Goal: Task Accomplishment & Management: Manage account settings

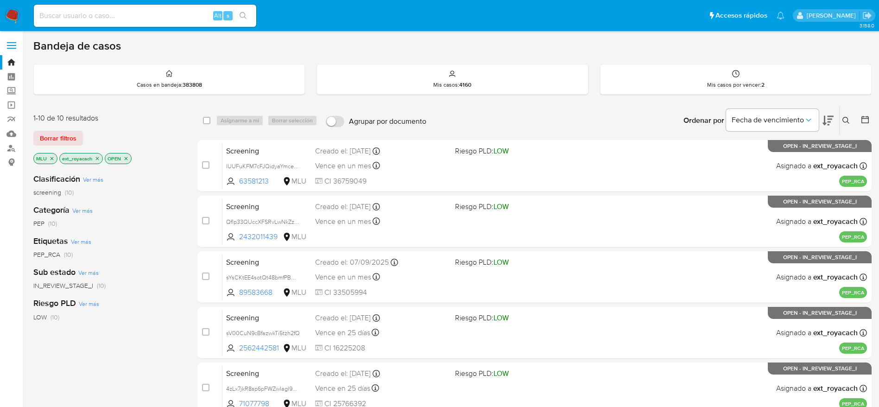
click at [12, 13] on img at bounding box center [13, 16] width 16 height 16
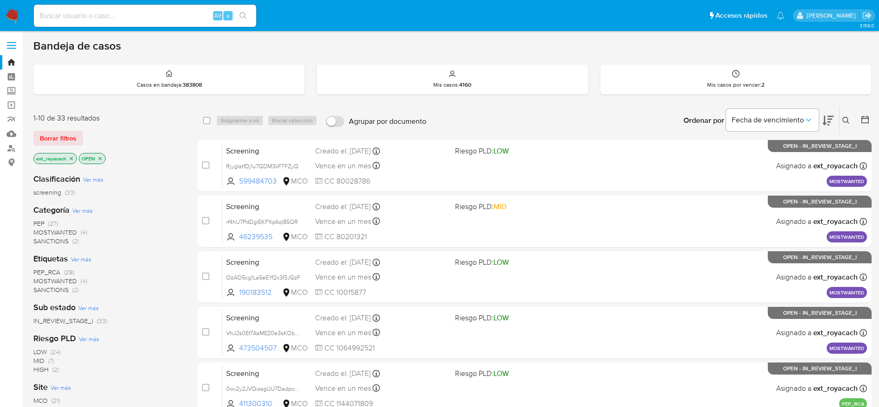
click at [55, 236] on span "SANCTIONS" at bounding box center [50, 240] width 35 height 9
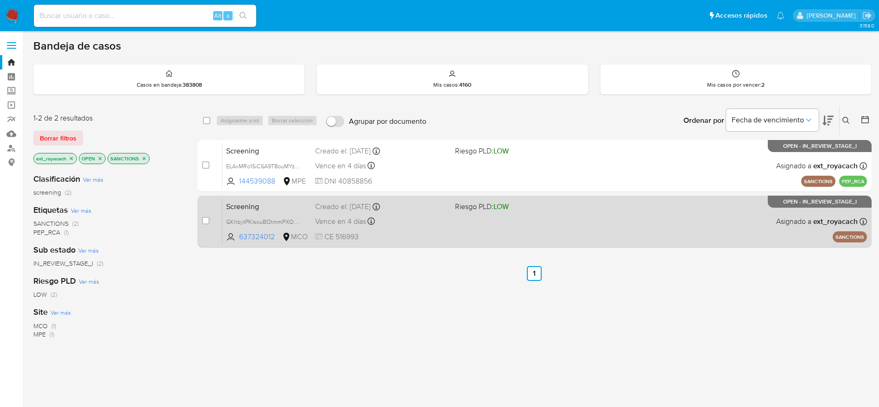
click at [496, 227] on div "Screening GKhbytPKlsouBOtmmPXOVN0k 637324012 MCO Riesgo PLD: LOW Creado el: 11/…" at bounding box center [544, 221] width 644 height 47
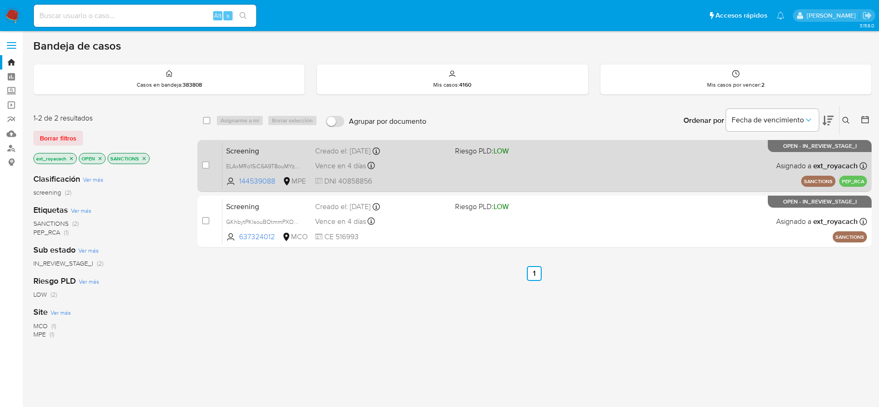
click at [376, 173] on div "Screening ELAxMRo1SiC6A9T8ouMYzlL0 144539088 MPE Riesgo PLD: LOW Creado el: 11/…" at bounding box center [544, 165] width 644 height 47
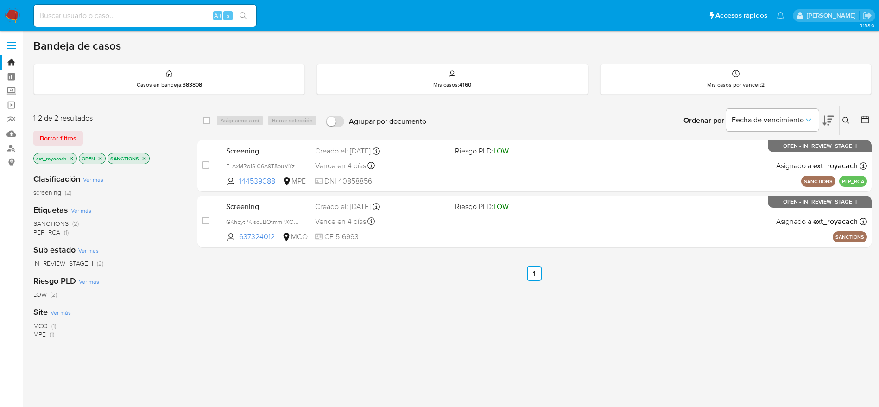
click at [147, 157] on icon "close-filter" at bounding box center [144, 159] width 6 height 6
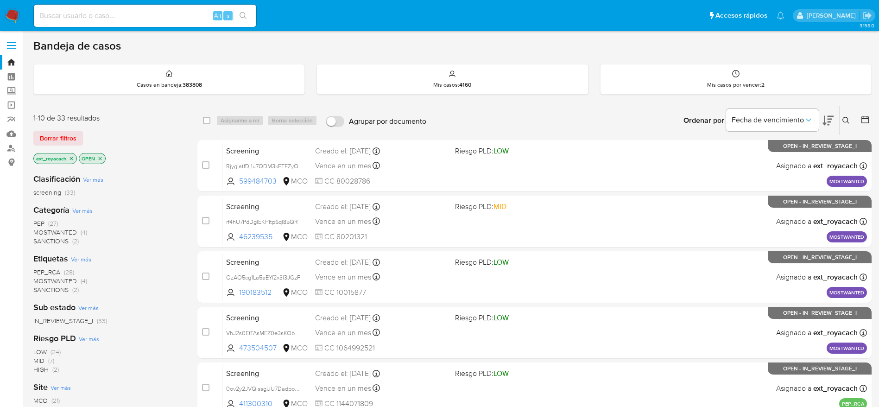
click at [60, 231] on span "MOSTWANTED" at bounding box center [55, 231] width 44 height 9
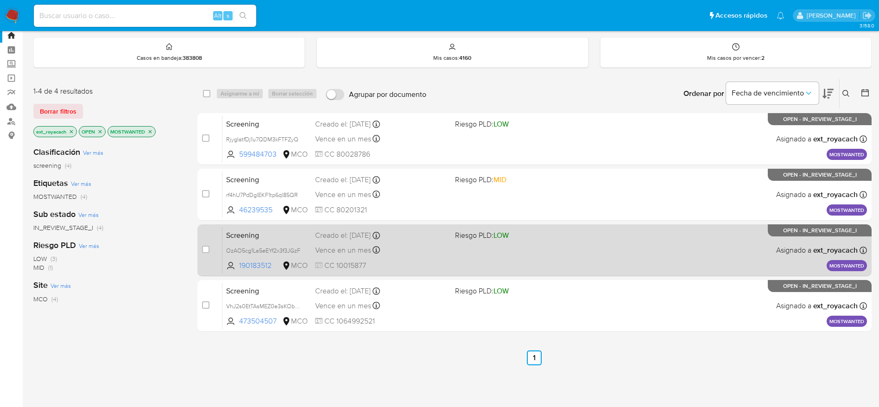
scroll to position [19, 0]
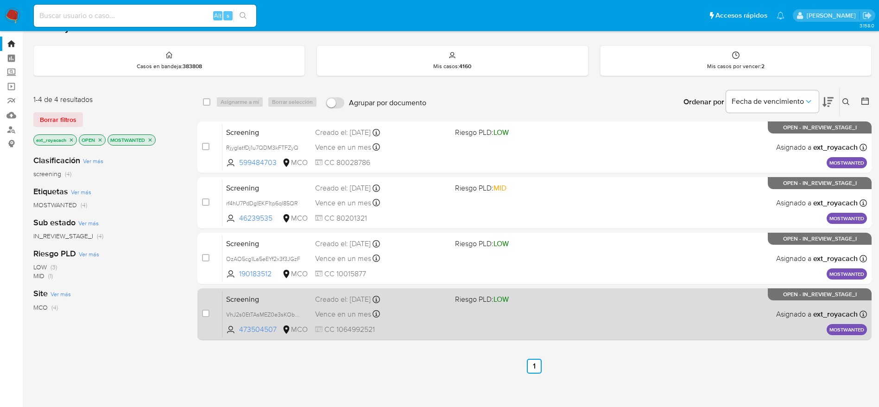
click at [442, 296] on div "Creado el: 11/09/2025 Creado el: 11/09/2025 07:07:28" at bounding box center [381, 299] width 132 height 10
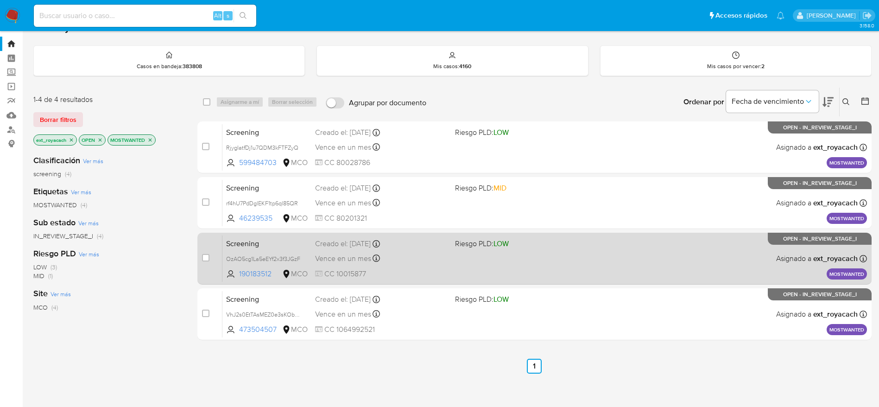
click at [294, 247] on span "Screening" at bounding box center [267, 243] width 82 height 12
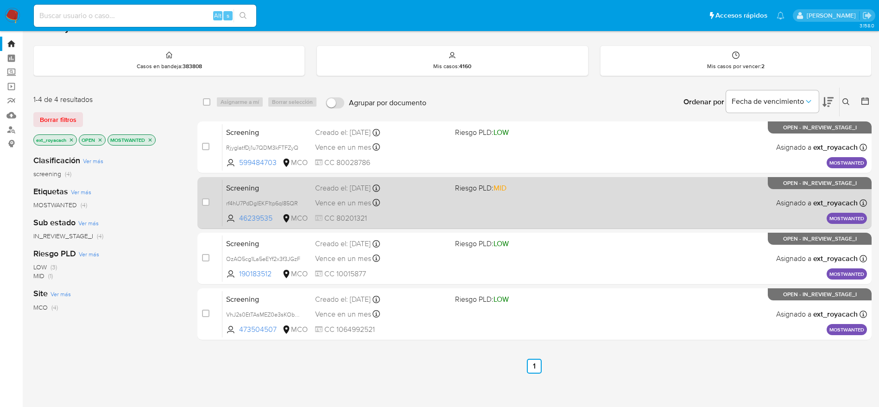
click at [297, 194] on div "Screening rf4hU7PdDglEKF1tp6ql85QR 46239535 MCO Riesgo PLD: MID Creado el: 11/0…" at bounding box center [544, 202] width 644 height 47
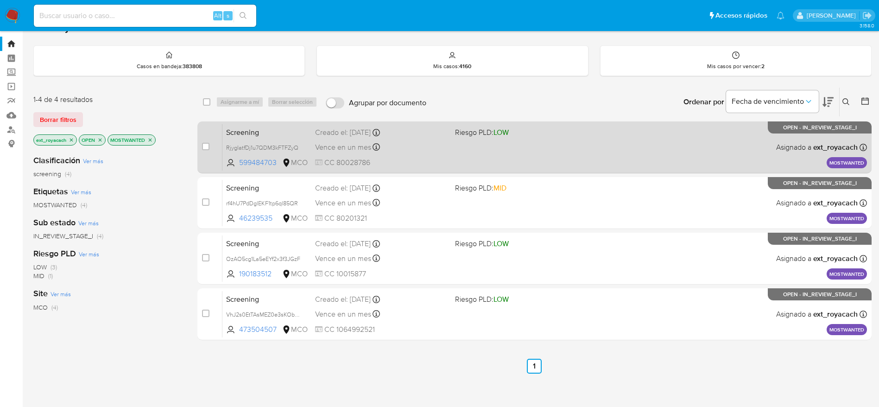
click at [314, 164] on div "Screening RjygIatfDj1u7QDM3kFTFZyQ 599484703 MCO Riesgo PLD: LOW Creado el: 11/…" at bounding box center [544, 147] width 644 height 47
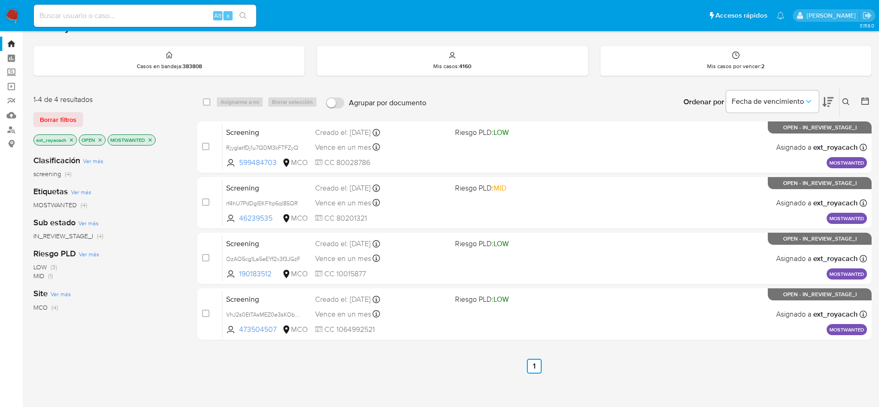
click at [151, 139] on icon "close-filter" at bounding box center [150, 139] width 3 height 3
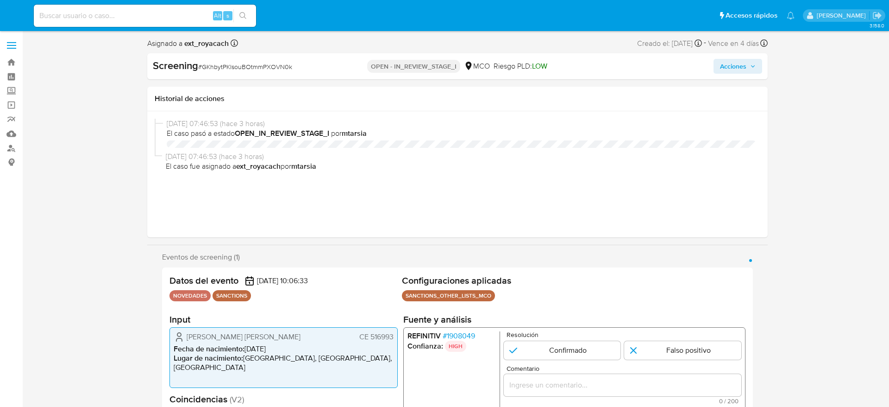
select select "10"
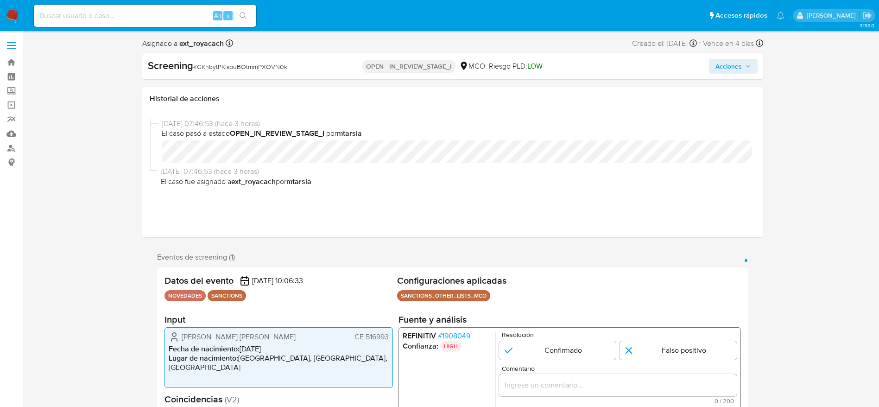
click at [266, 68] on span "# GKhbytPKlsouBOtmmPXOVN0k" at bounding box center [240, 66] width 94 height 9
copy span "GKhbytPKlsouBOtmmPXOVN0k"
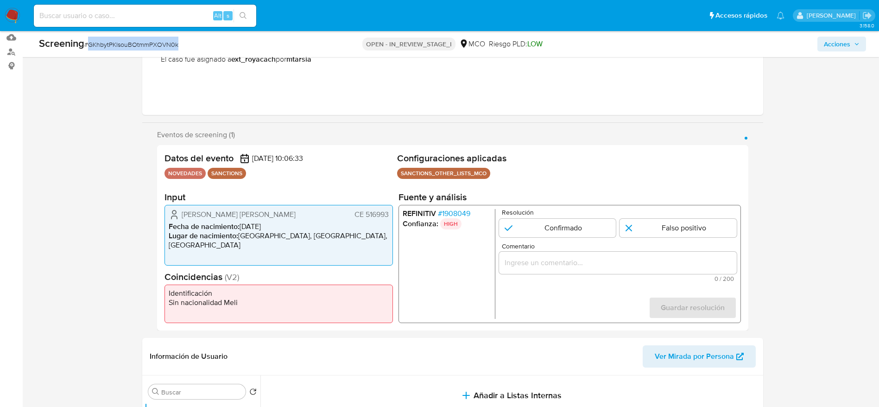
scroll to position [139, 0]
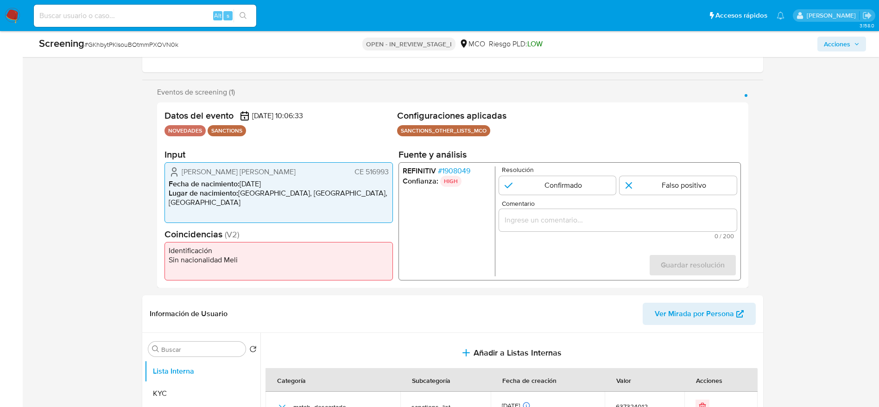
drag, startPoint x: 182, startPoint y: 169, endPoint x: 391, endPoint y: 170, distance: 209.4
click at [391, 170] on div "Goya Salazar Freddy Enriqu CE 516993 Fecha de nacimiento : 15/06/1975 Lugar de …" at bounding box center [278, 192] width 228 height 61
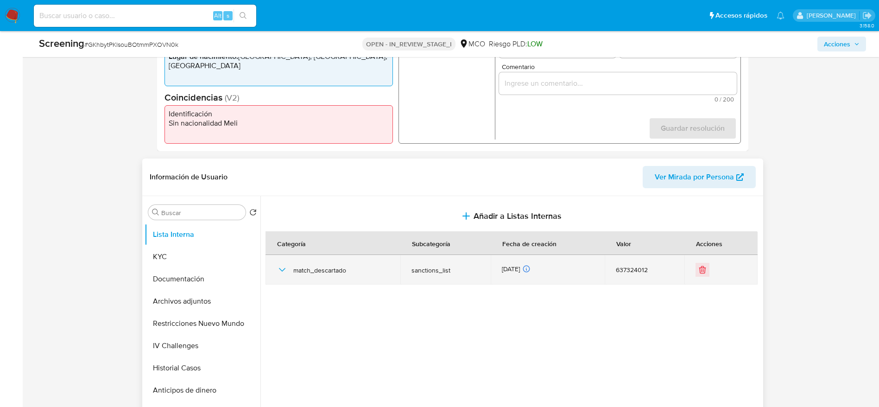
scroll to position [278, 0]
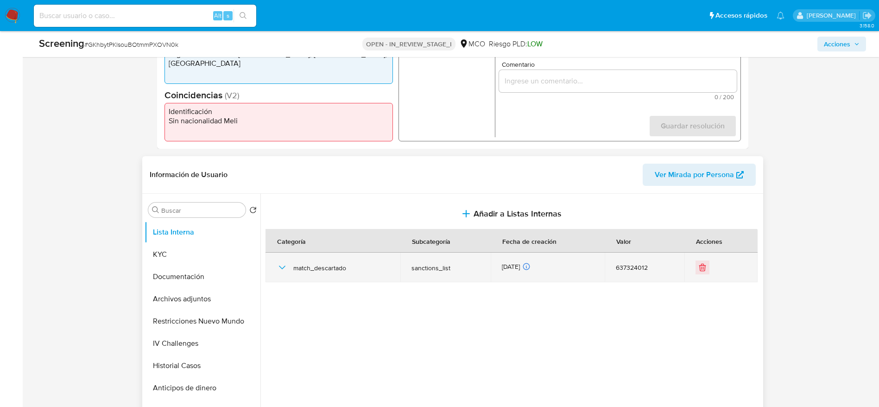
click at [283, 266] on icon "button" at bounding box center [282, 267] width 11 height 11
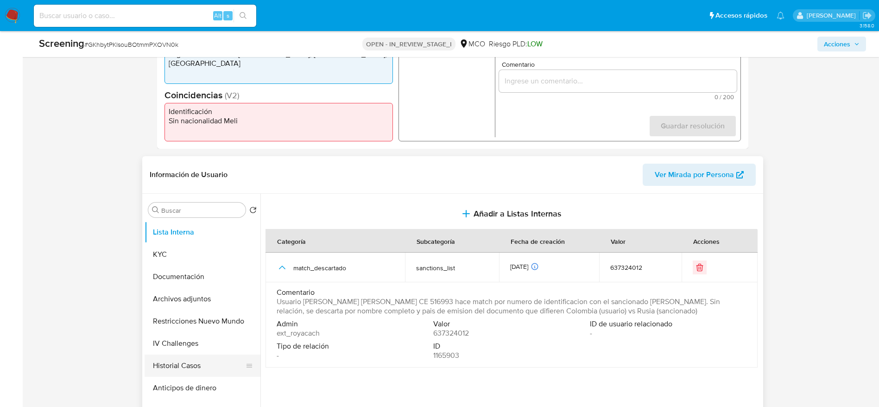
click at [178, 362] on button "Historial Casos" at bounding box center [199, 365] width 108 height 22
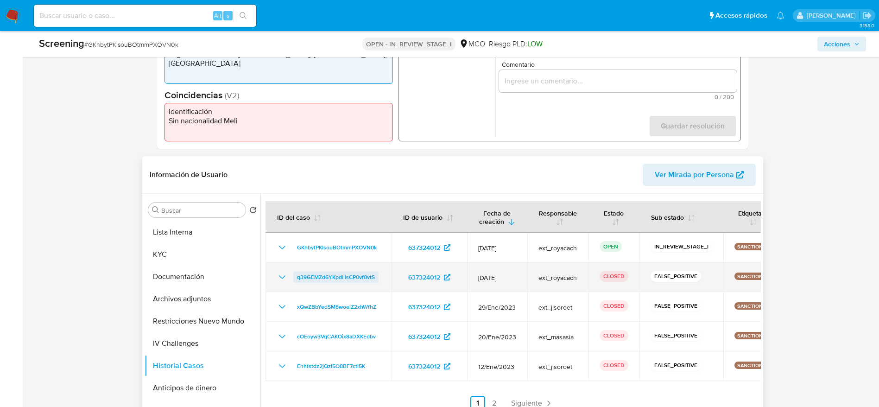
click at [327, 274] on span "q39GEMZd6YKpdHsCP0vf0vtS" at bounding box center [336, 276] width 78 height 11
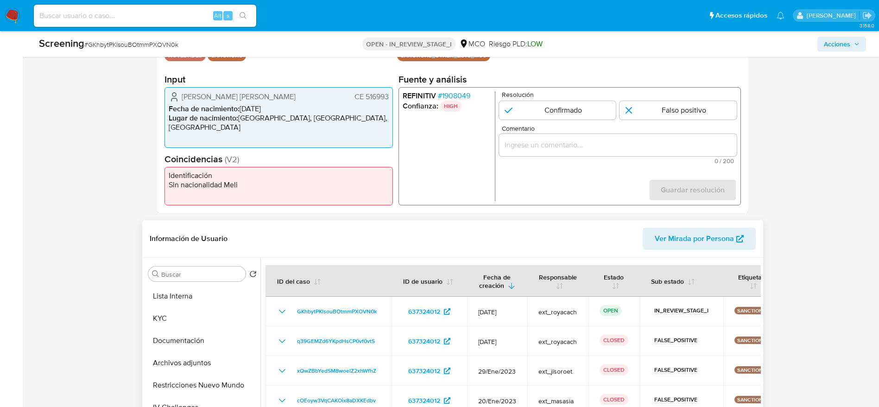
scroll to position [139, 0]
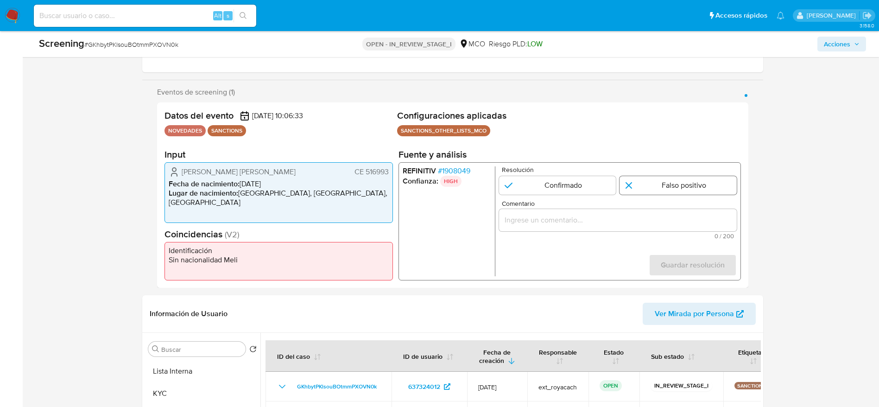
click at [641, 183] on input "1 de 1" at bounding box center [677, 185] width 117 height 19
radio input "true"
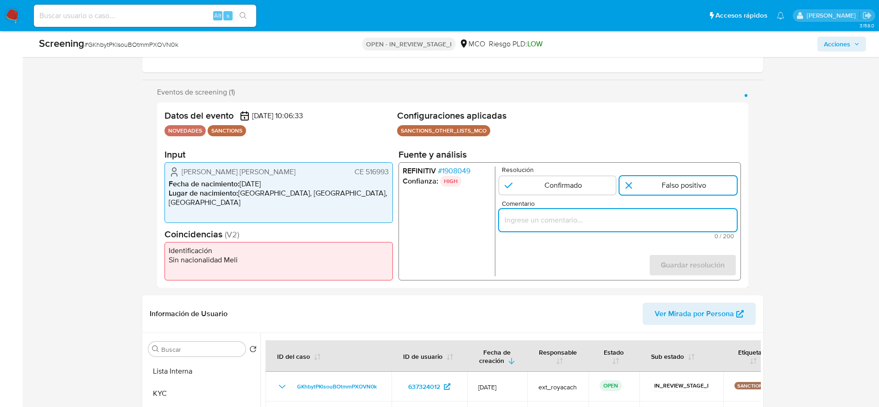
click at [634, 216] on input "Comentario" at bounding box center [617, 220] width 238 height 12
type input "Usuario Goya Salazar Freddy Enriqu CE 516993 hace match por numero de identific…"
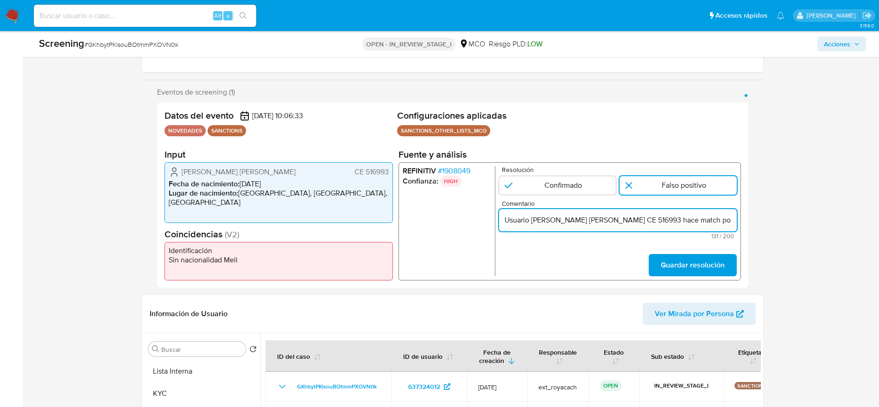
scroll to position [0, 217]
click at [668, 261] on span "Guardar resolución" at bounding box center [692, 265] width 64 height 20
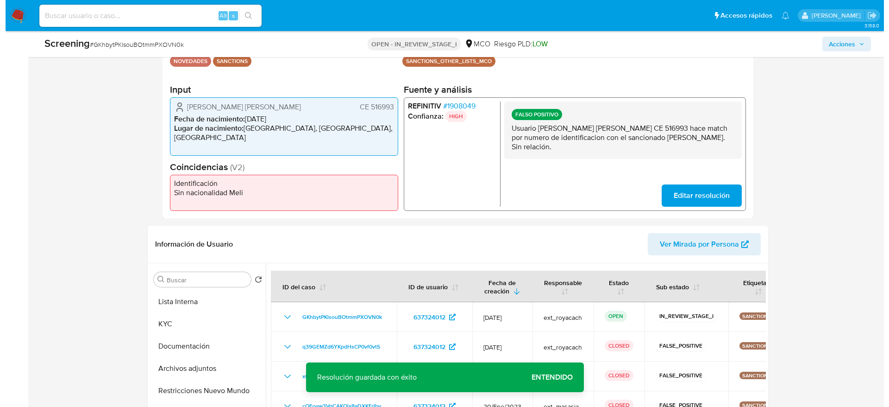
scroll to position [278, 0]
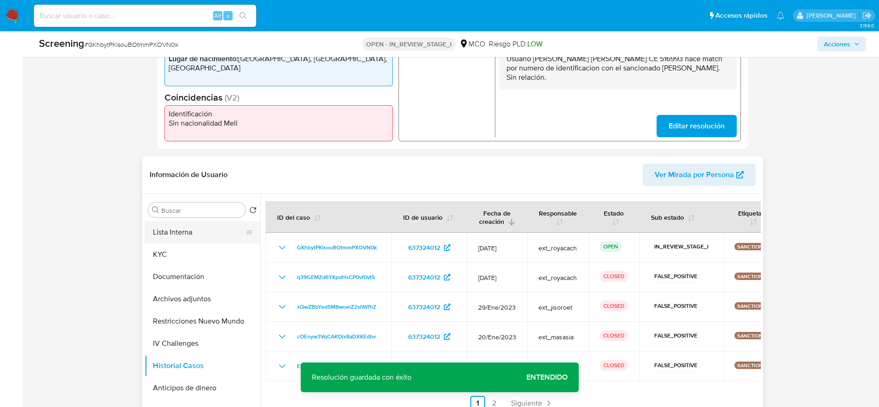
click at [196, 235] on button "Lista Interna" at bounding box center [199, 232] width 108 height 22
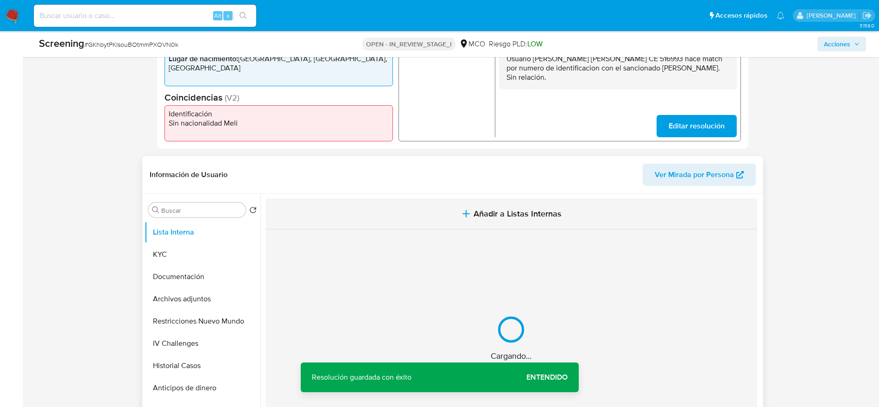
click at [387, 212] on button "Añadir a Listas Internas" at bounding box center [510, 213] width 491 height 31
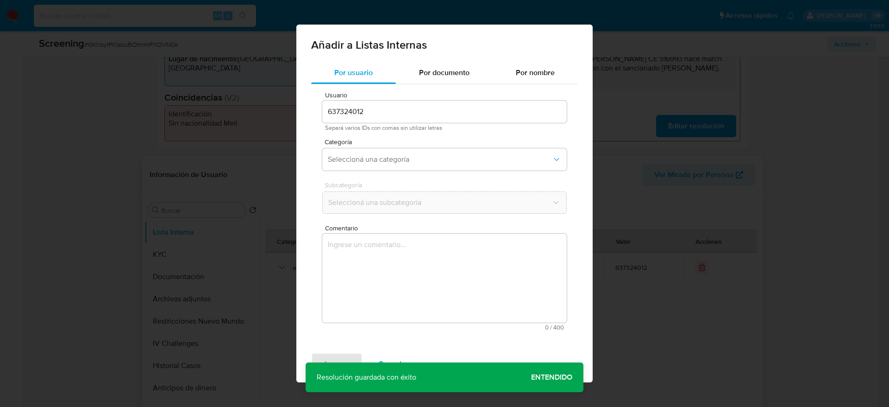
click at [406, 251] on textarea "Comentario" at bounding box center [444, 277] width 245 height 89
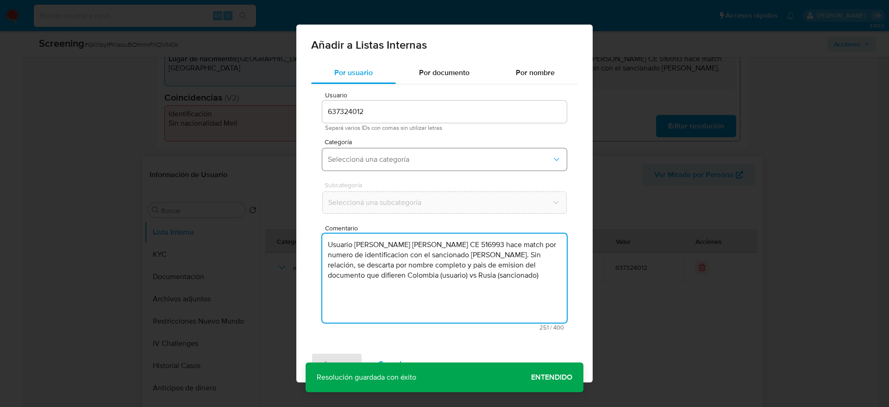
type textarea "Usuario Goya Salazar Freddy Enrique CE 516993 hace match por numero de identifi…"
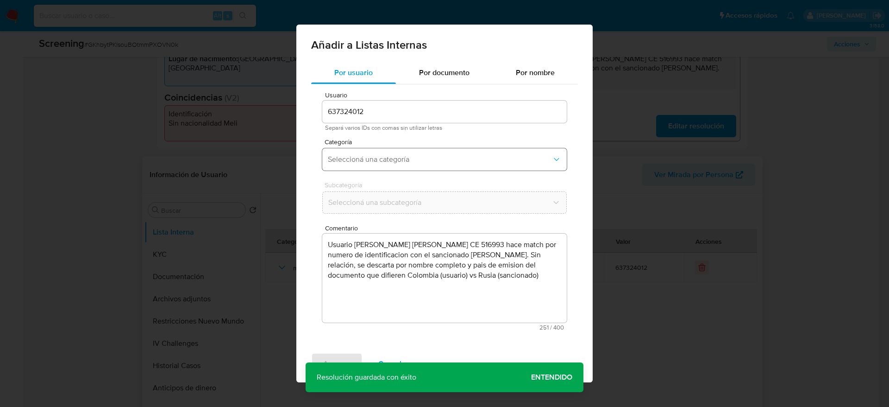
click at [429, 157] on span "Seleccioná una categoría" at bounding box center [440, 159] width 224 height 9
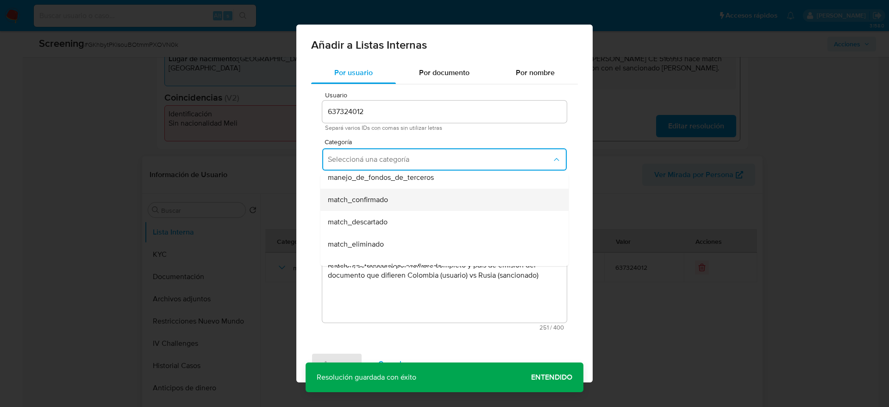
scroll to position [69, 0]
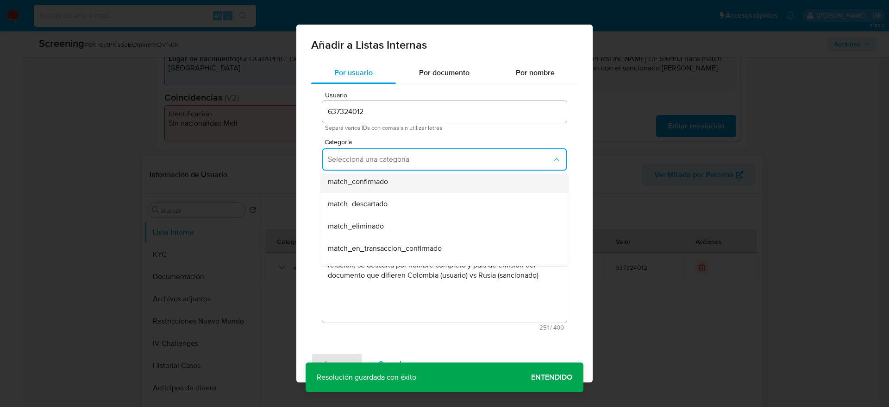
click at [413, 196] on div "match_descartado" at bounding box center [442, 204] width 228 height 22
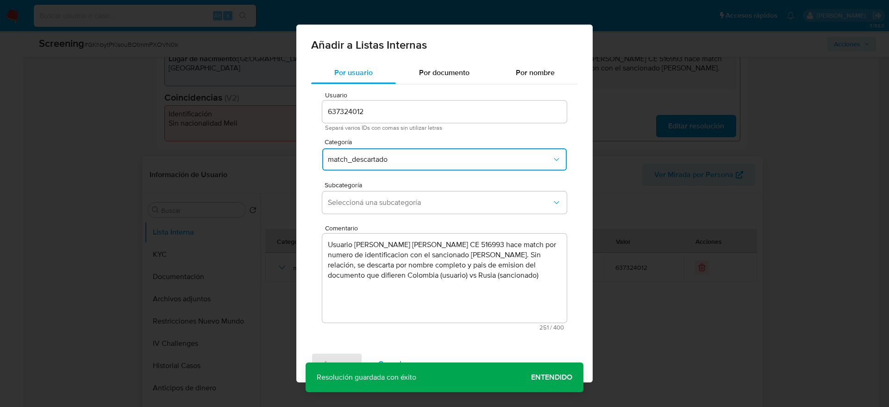
click at [413, 197] on button "Seleccioná una subcategoría" at bounding box center [444, 202] width 245 height 22
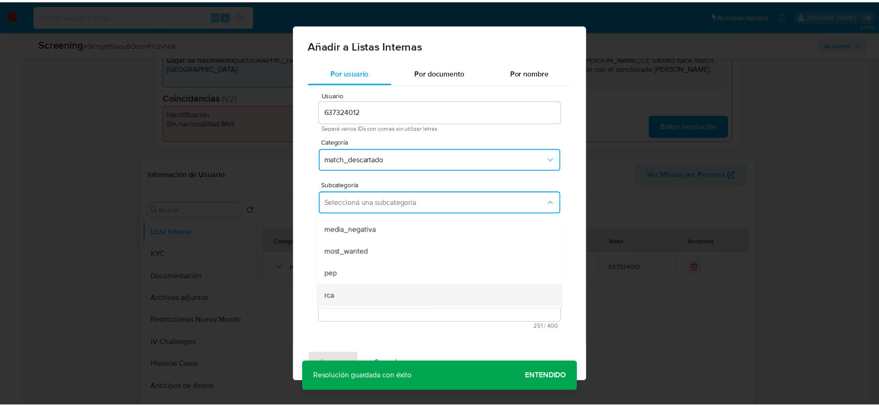
scroll to position [63, 0]
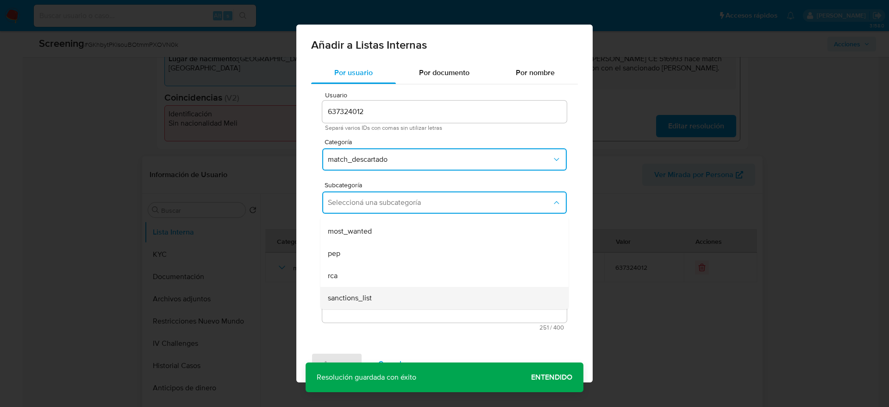
click at [373, 298] on div "sanctions_list" at bounding box center [442, 298] width 228 height 22
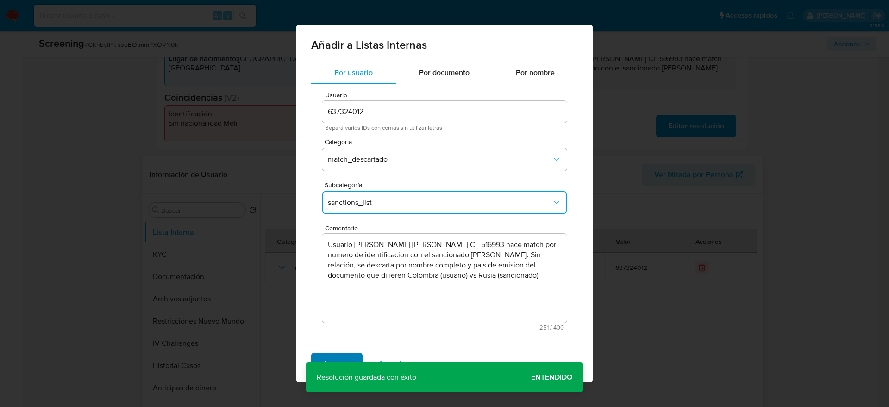
click at [344, 352] on div "Agregar Cancelar" at bounding box center [444, 363] width 296 height 37
click at [344, 357] on span "Agregar" at bounding box center [336, 363] width 27 height 20
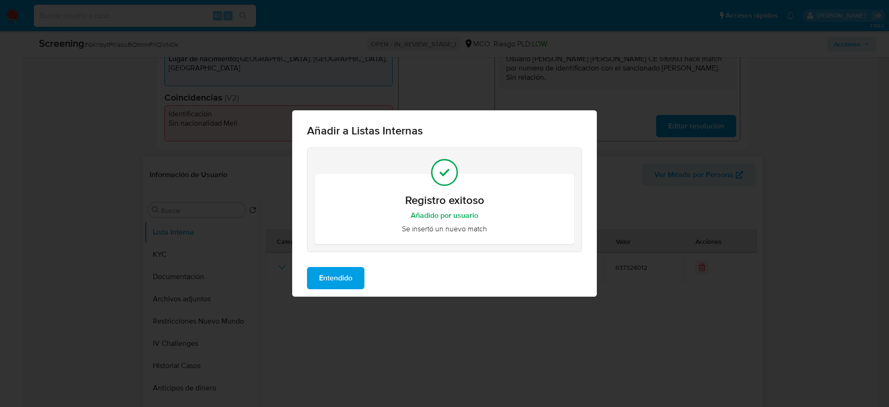
click at [356, 276] on button "Entendido" at bounding box center [335, 278] width 57 height 22
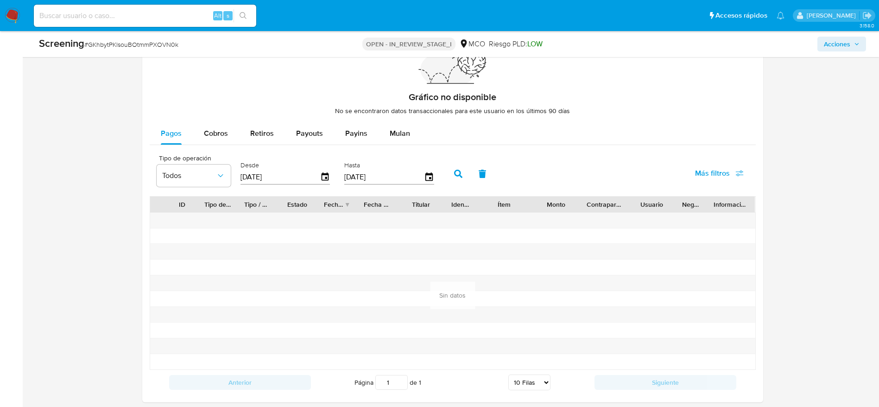
scroll to position [1383, 0]
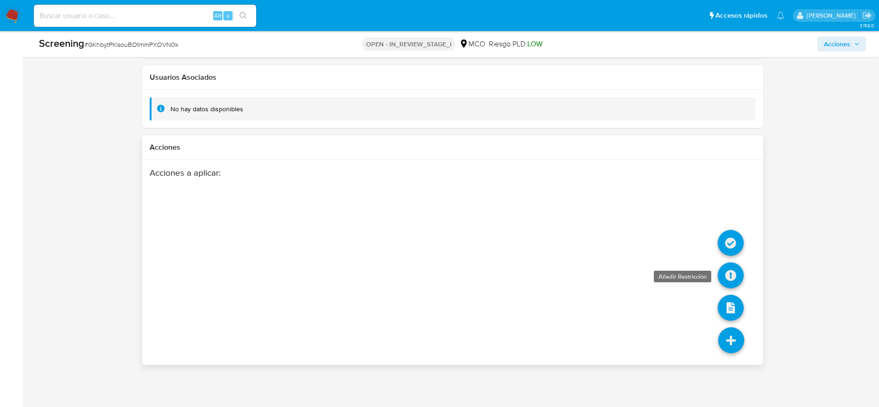
click at [730, 275] on icon at bounding box center [730, 275] width 26 height 26
click at [739, 245] on icon at bounding box center [730, 243] width 26 height 26
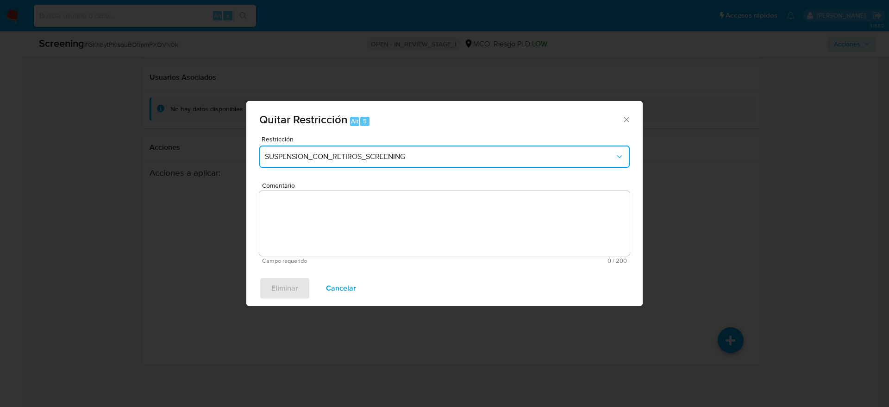
click at [415, 153] on span "SUSPENSION_CON_RETIROS_SCREENING" at bounding box center [440, 156] width 350 height 9
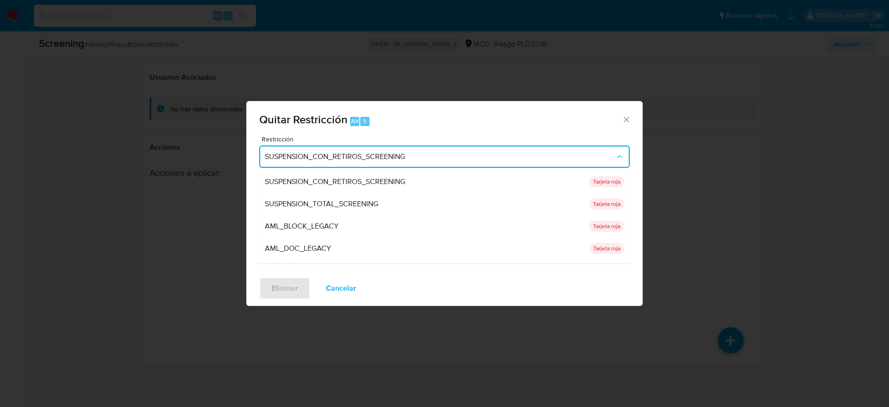
drag, startPoint x: 384, startPoint y: 199, endPoint x: 384, endPoint y: 209, distance: 10.2
click at [384, 200] on div "SUSPENSION_TOTAL_SCREENING" at bounding box center [424, 204] width 319 height 22
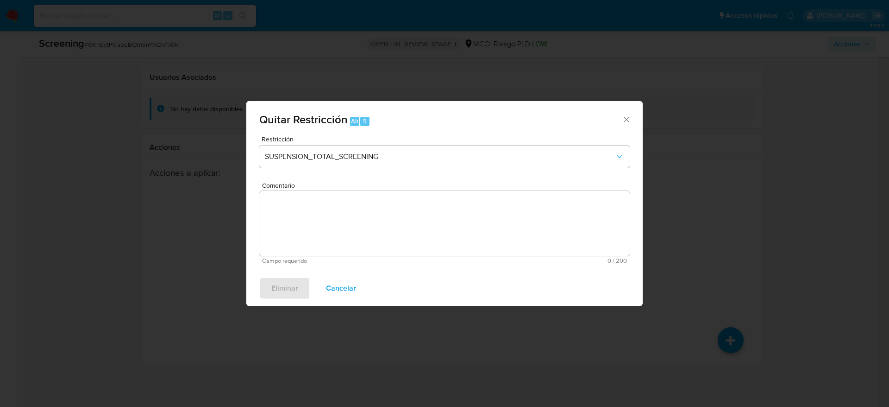
click at [384, 212] on form "Restricción SUSPENSION_TOTAL_SCREENING Comentario Campo requerido 0 / 200 200 c…" at bounding box center [444, 200] width 371 height 128
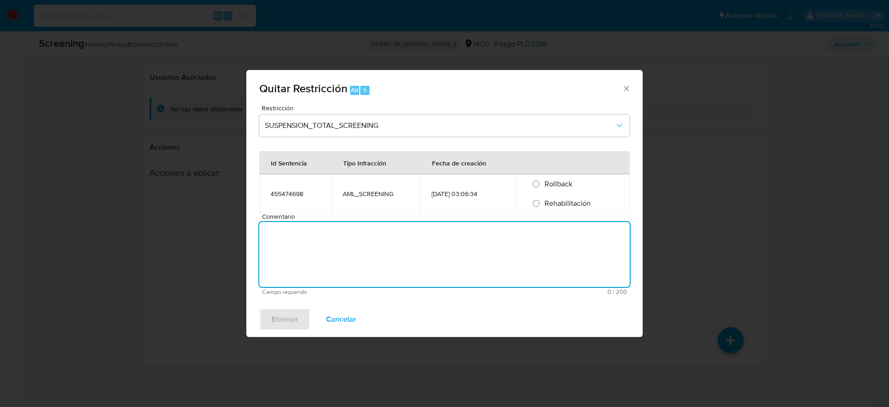
paste textarea "" Falso positivo. Caso generado por el UPDATES_SCREENING SANCTIONS. Compara al …"
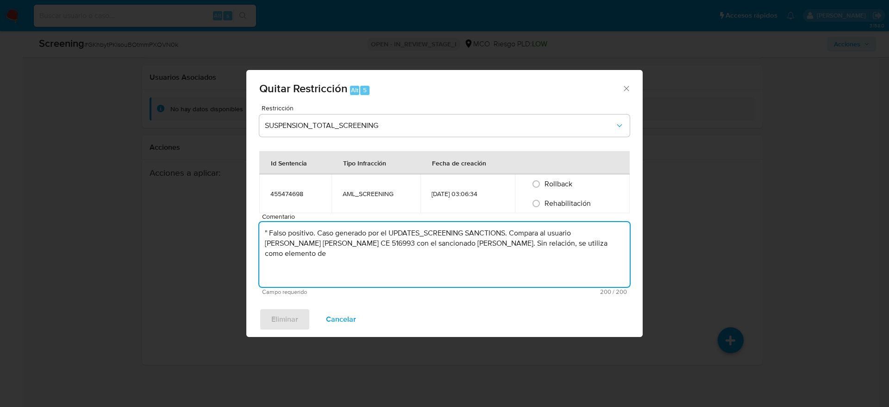
type textarea "" Falso positivo. Caso generado por el UPDATES_SCREENING SANCTIONS. Compara al …"
click at [566, 205] on span "Rehabilitación" at bounding box center [568, 203] width 46 height 11
click at [544, 205] on input "Rehabilitación" at bounding box center [536, 203] width 15 height 15
radio input "true"
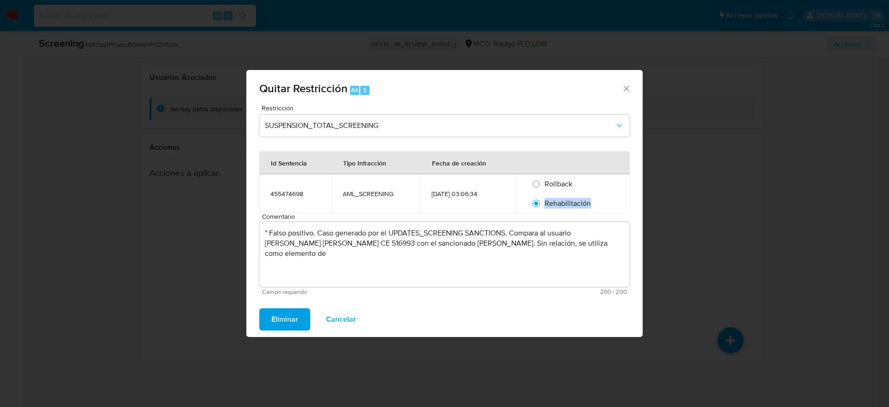
click at [566, 205] on span "Rehabilitación" at bounding box center [568, 203] width 46 height 11
click at [544, 205] on input "Rehabilitación" at bounding box center [536, 203] width 15 height 15
click at [566, 205] on span "Rehabilitación" at bounding box center [568, 203] width 46 height 11
click at [544, 205] on input "Rehabilitación" at bounding box center [536, 203] width 15 height 15
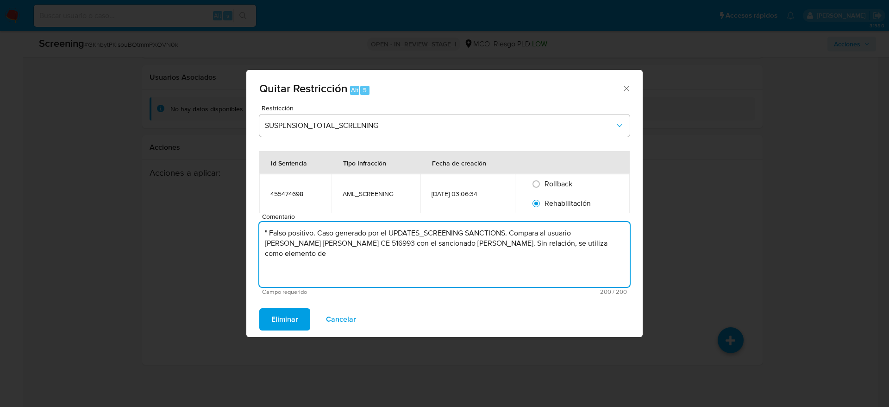
drag, startPoint x: 618, startPoint y: 243, endPoint x: 12, endPoint y: 233, distance: 606.4
click at [13, 235] on div "Quitar Restricción Alt 5 Restricción SUSPENSION_TOTAL_SCREENING Id Sentencia Ti…" at bounding box center [444, 203] width 889 height 407
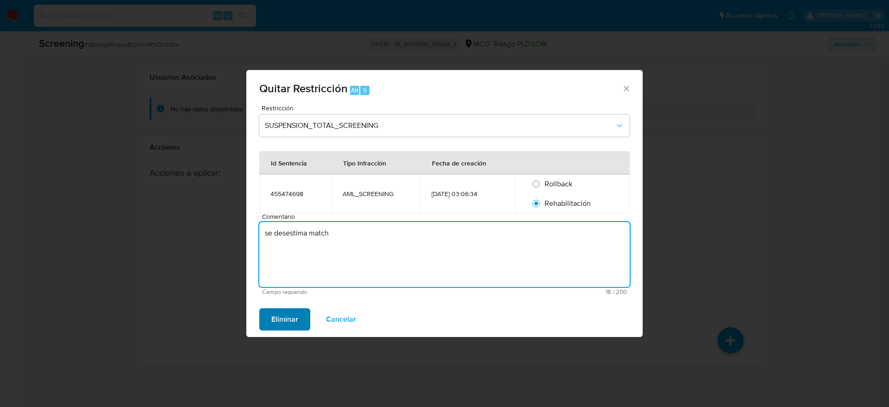
type textarea "se desestima match"
click at [292, 315] on span "Eliminar" at bounding box center [284, 319] width 27 height 20
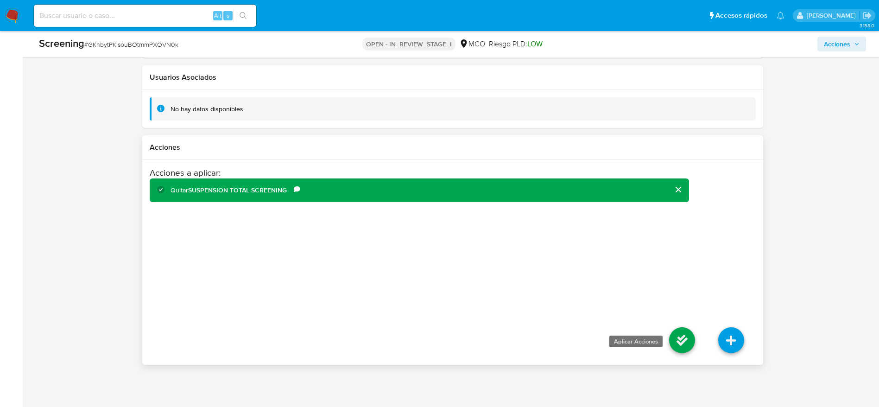
click at [687, 346] on icon at bounding box center [682, 340] width 26 height 26
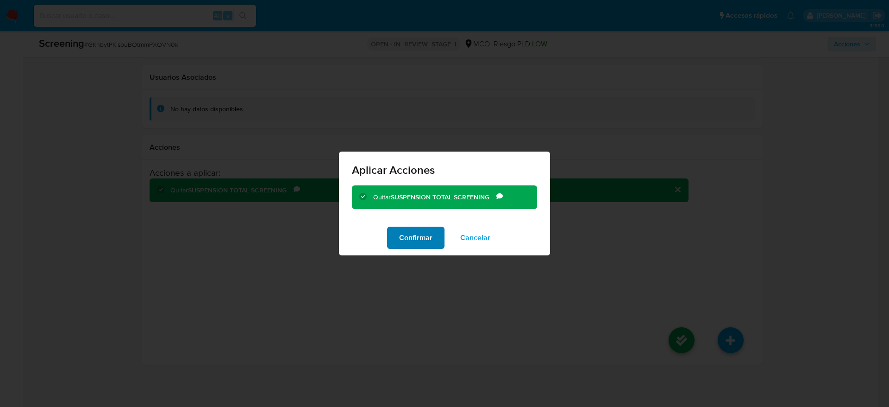
click at [411, 241] on span "Confirmar" at bounding box center [415, 237] width 33 height 20
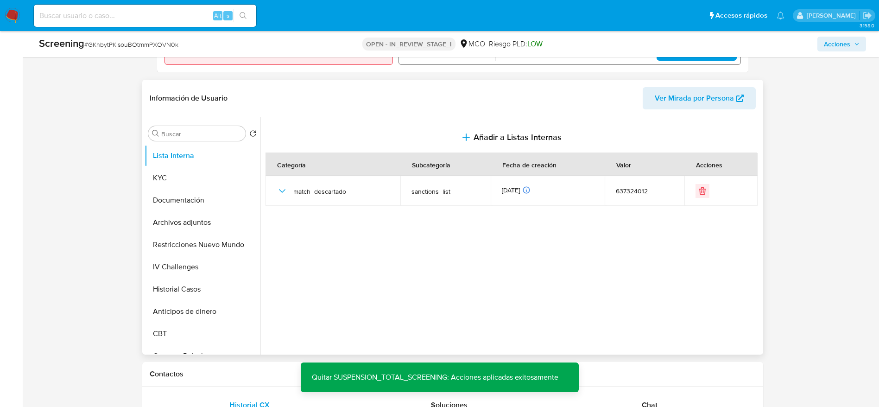
scroll to position [410, 0]
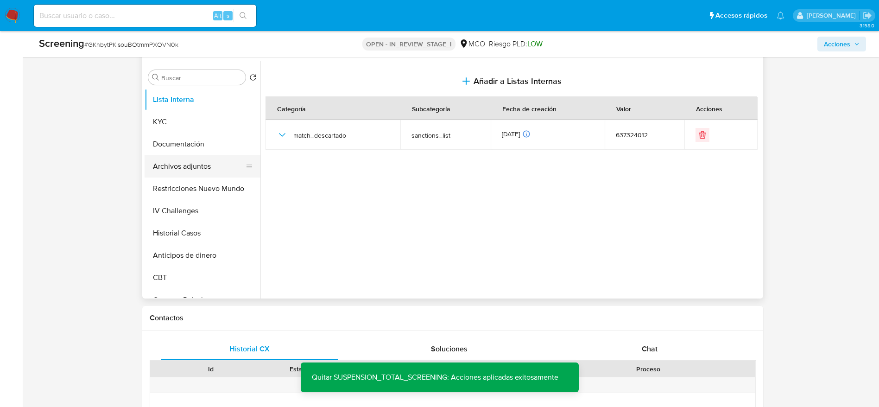
click at [201, 173] on button "Archivos adjuntos" at bounding box center [199, 166] width 108 height 22
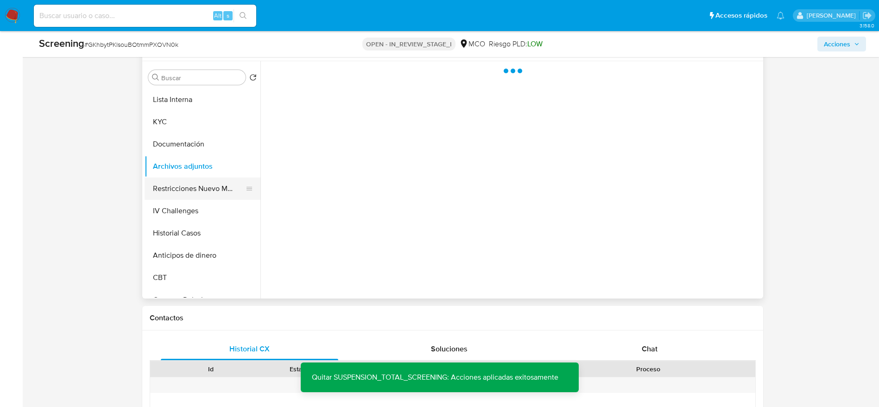
click at [197, 189] on button "Restricciones Nuevo Mundo" at bounding box center [199, 188] width 108 height 22
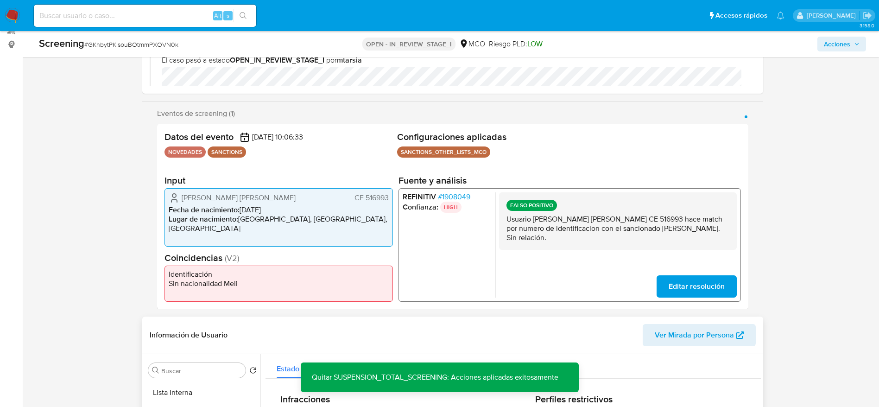
scroll to position [341, 0]
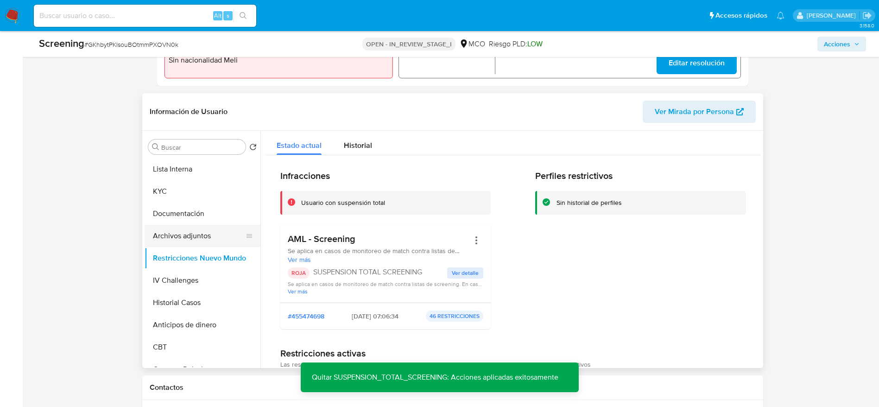
click at [176, 234] on button "Archivos adjuntos" at bounding box center [199, 236] width 108 height 22
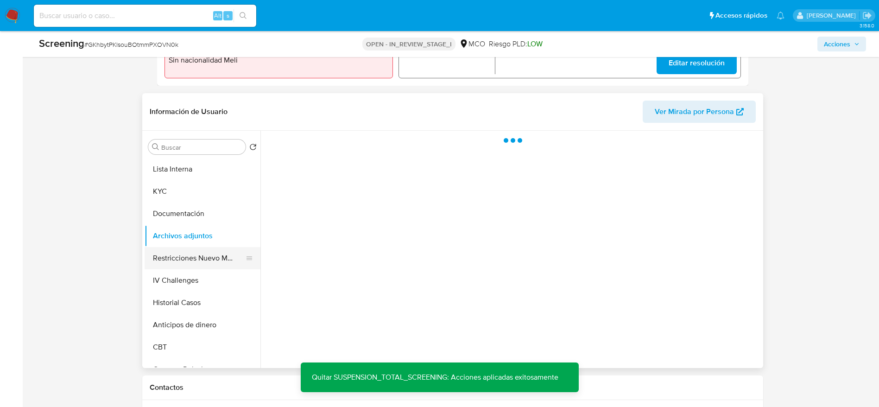
click at [188, 252] on button "Restricciones Nuevo Mundo" at bounding box center [199, 258] width 108 height 22
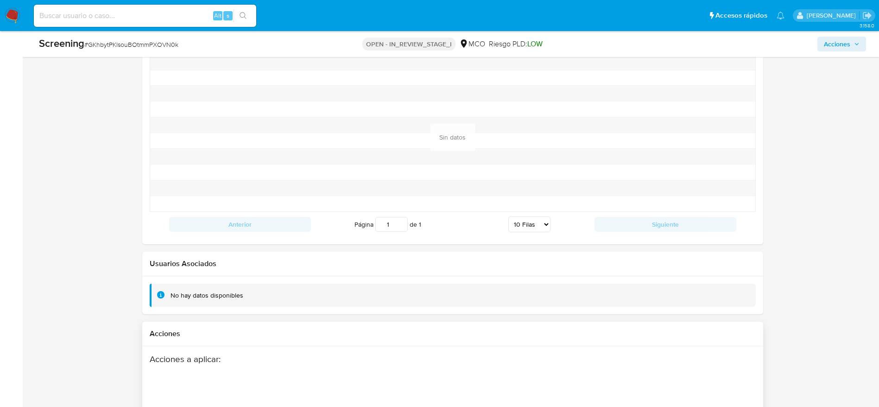
scroll to position [1383, 0]
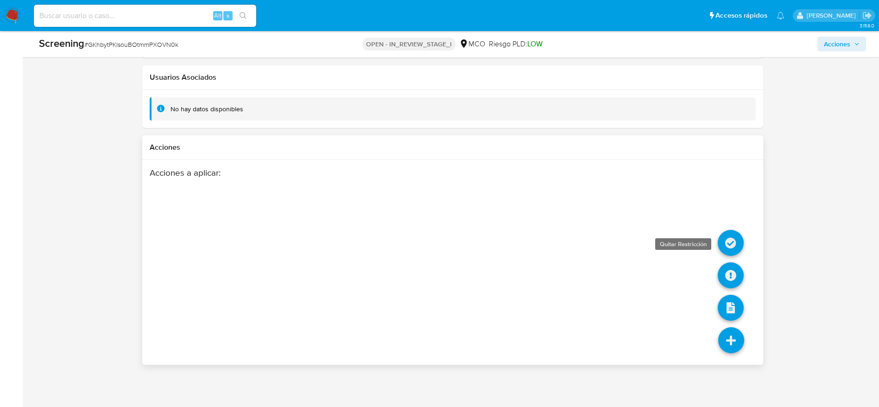
click at [731, 231] on icon at bounding box center [730, 243] width 26 height 26
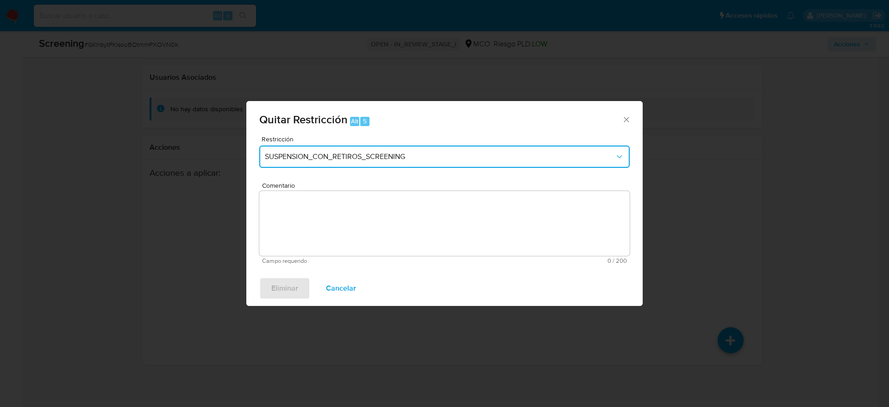
click at [330, 152] on span "SUSPENSION_CON_RETIROS_SCREENING" at bounding box center [440, 156] width 350 height 9
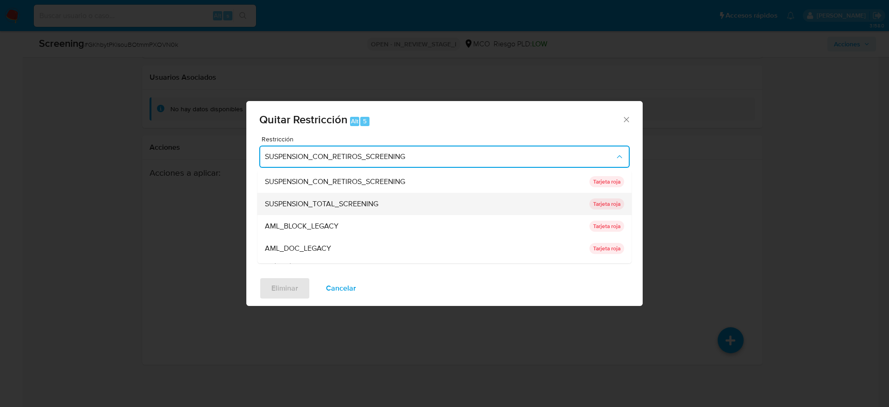
click at [335, 200] on span "SUSPENSION_TOTAL_SCREENING" at bounding box center [321, 203] width 113 height 9
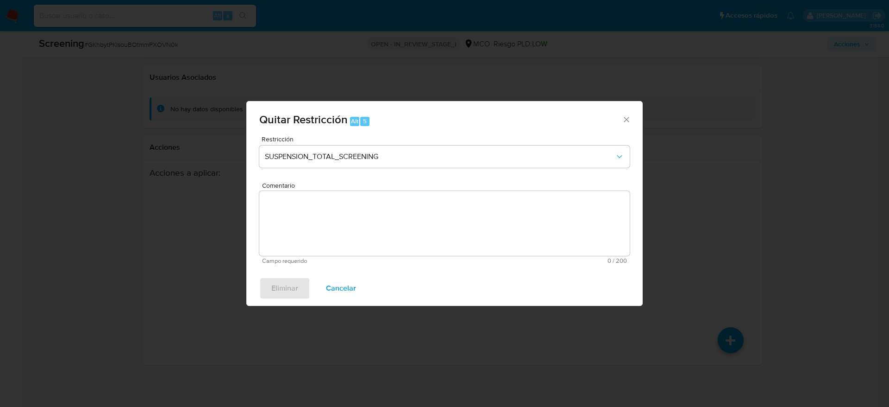
click at [342, 226] on textarea "Comentario" at bounding box center [444, 223] width 371 height 65
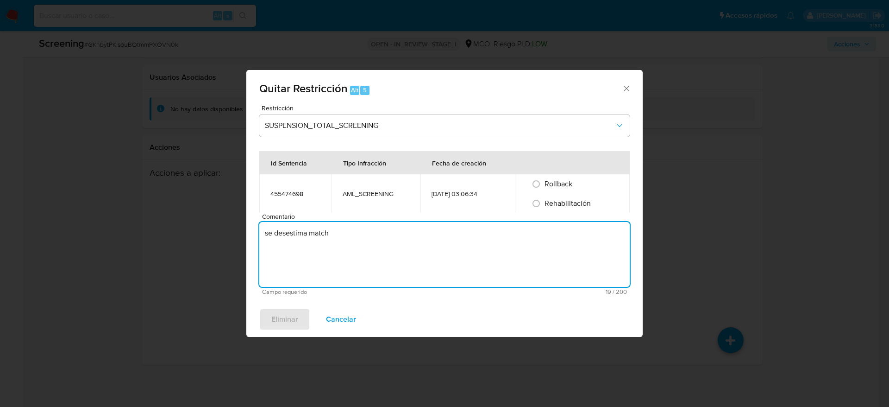
type textarea "se desestima match"
click at [552, 203] on span "Rehabilitación" at bounding box center [568, 203] width 46 height 11
click at [544, 203] on input "Rehabilitación" at bounding box center [536, 203] width 15 height 15
radio input "true"
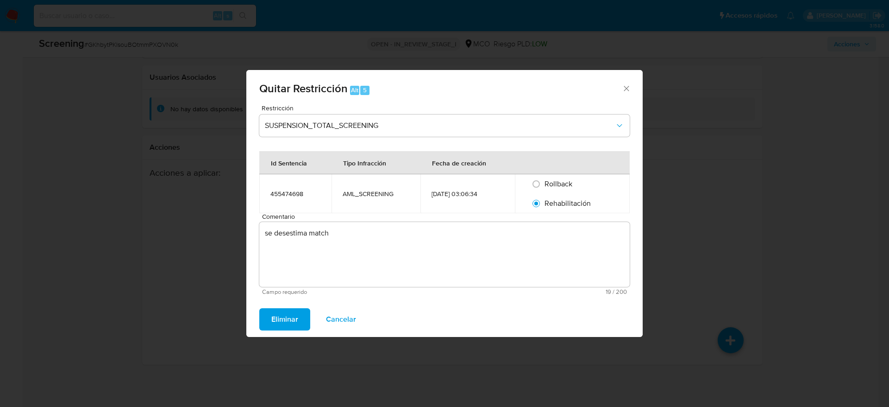
click at [283, 320] on span "Eliminar" at bounding box center [284, 319] width 27 height 20
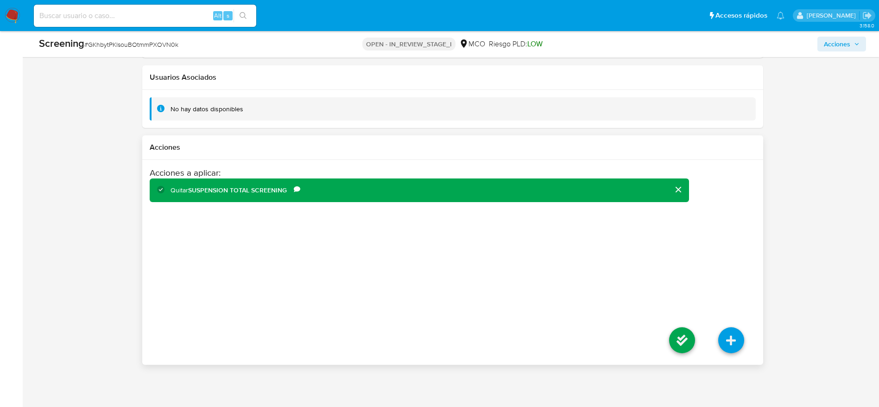
click at [667, 330] on li at bounding box center [681, 341] width 49 height 52
click at [671, 340] on icon at bounding box center [682, 340] width 26 height 26
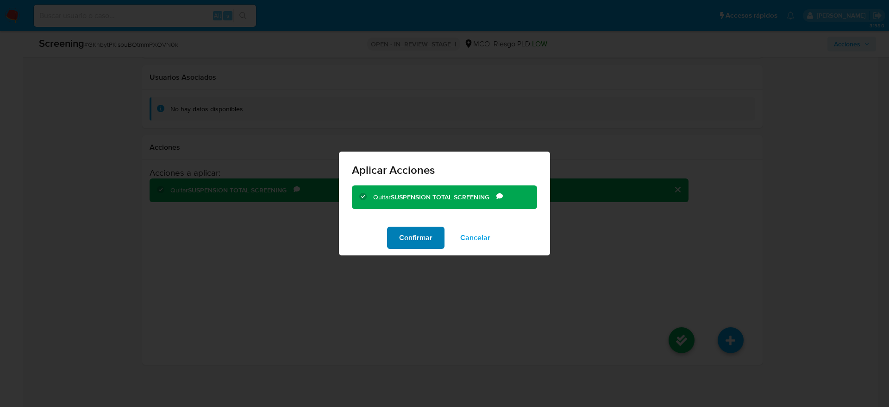
click at [400, 248] on span "Confirmar" at bounding box center [415, 237] width 33 height 20
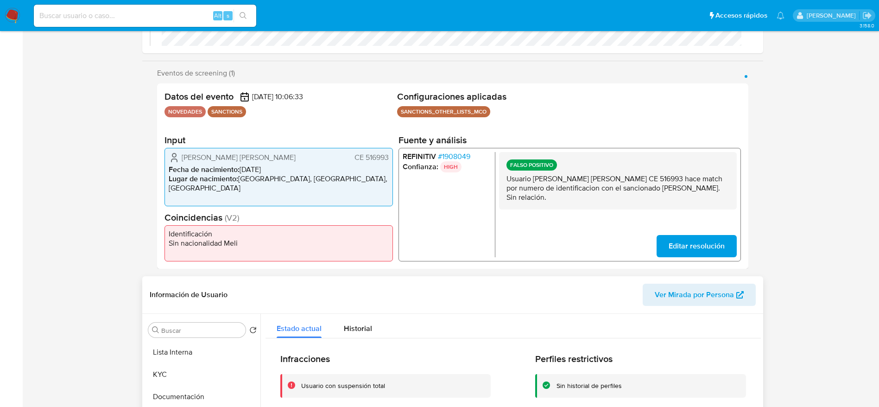
scroll to position [417, 0]
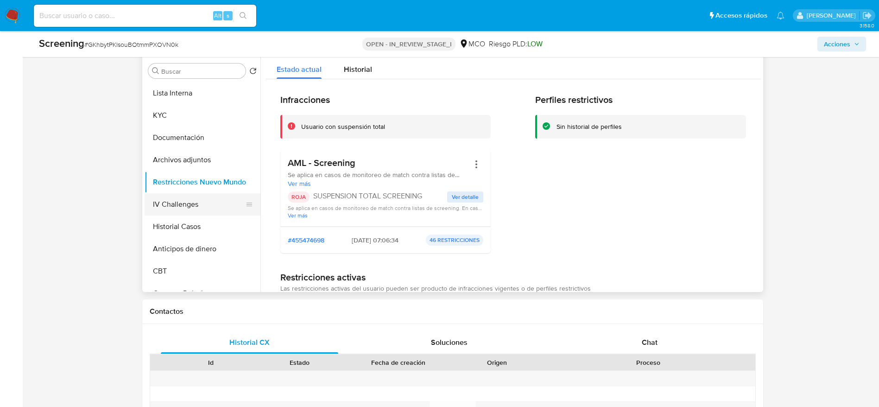
click at [177, 201] on button "IV Challenges" at bounding box center [199, 204] width 108 height 22
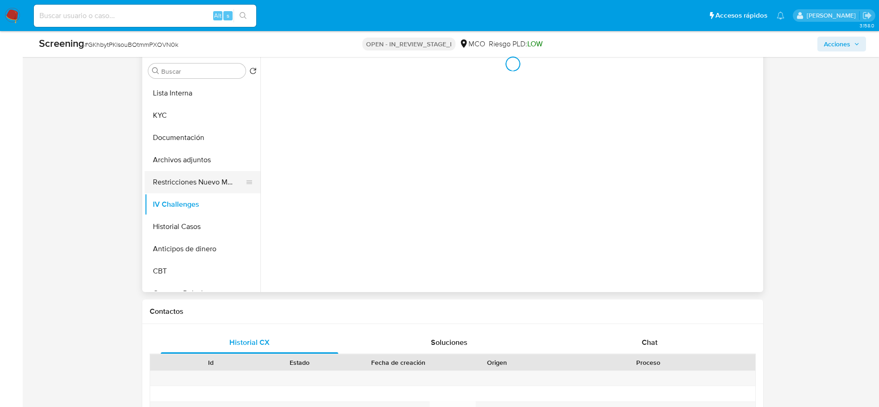
click at [191, 176] on button "Restricciones Nuevo Mundo" at bounding box center [199, 182] width 108 height 22
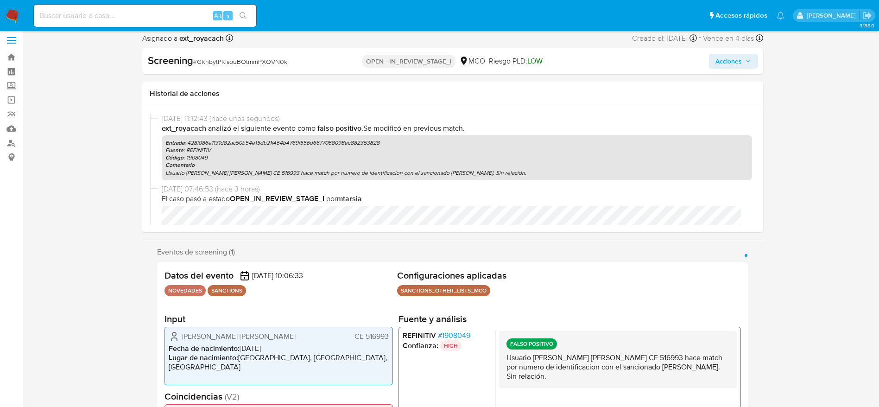
scroll to position [0, 0]
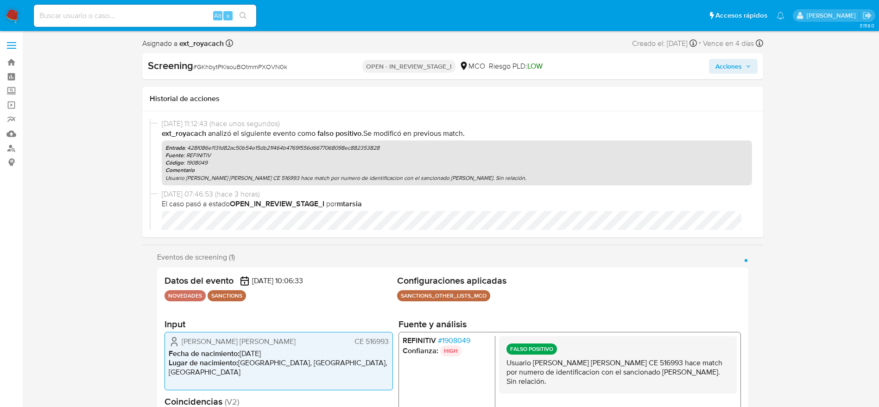
click at [751, 64] on button "Acciones" at bounding box center [733, 66] width 49 height 15
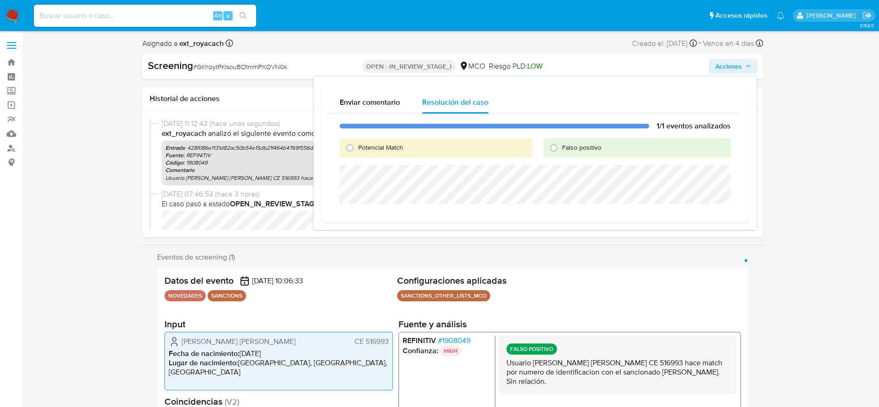
click at [568, 145] on span "Falso positivo" at bounding box center [581, 147] width 39 height 9
click at [561, 145] on input "Falso positivo" at bounding box center [553, 147] width 15 height 15
radio input "true"
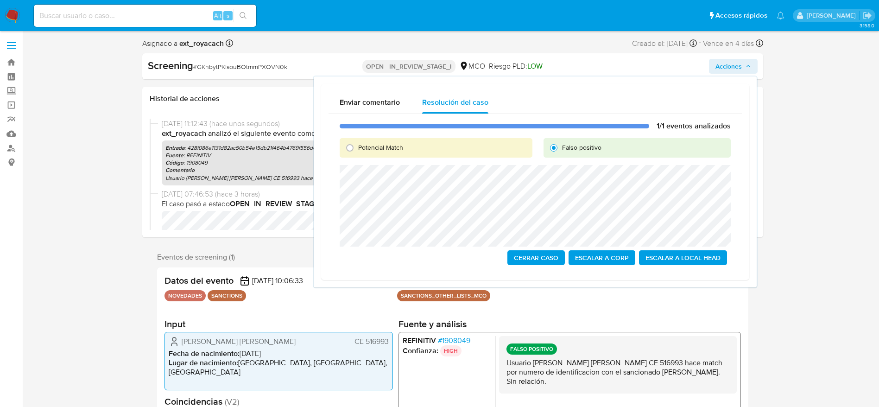
click at [553, 259] on span "Cerrar Caso" at bounding box center [536, 257] width 44 height 13
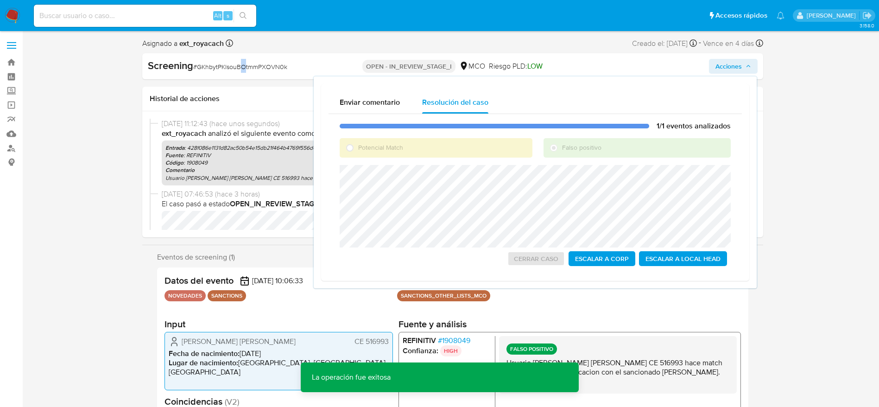
click at [243, 65] on span "# GKhbytPKlsouBOtmmPXOVN0k" at bounding box center [240, 66] width 94 height 9
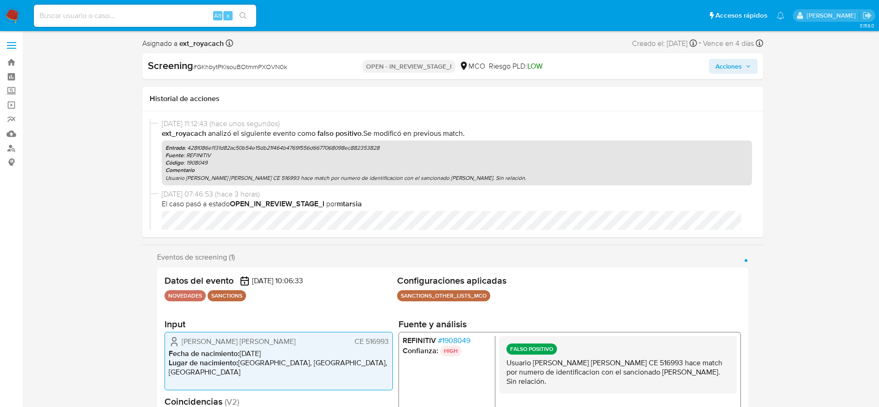
click at [201, 65] on span "# GKhbytPKlsouBOtmmPXOVN0k" at bounding box center [240, 66] width 94 height 9
copy span "GKhbytPKlsouBOtmmPXOVN0k"
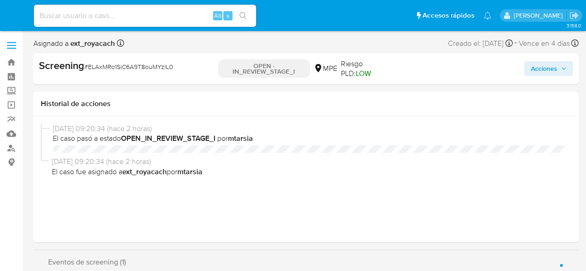
select select "10"
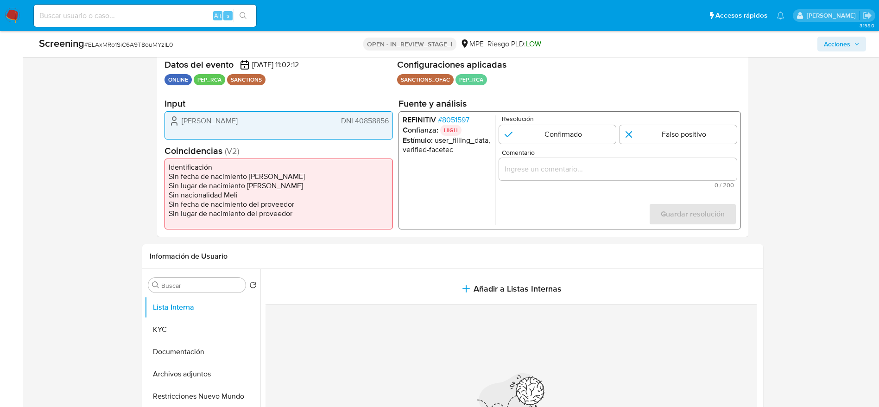
scroll to position [208, 0]
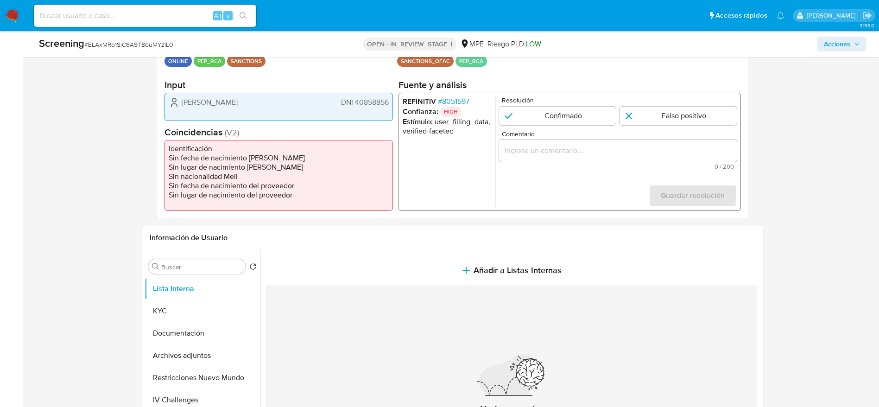
click at [158, 44] on span "# ELAxMRo1SiC6A9T8ouMYzlL0" at bounding box center [128, 44] width 89 height 9
copy span "ELAxMRo1SiC6A9T8ouMYzlL0"
drag, startPoint x: 166, startPoint y: 99, endPoint x: 390, endPoint y: 101, distance: 224.2
click at [390, 101] on div "Williams Granda DNI 40858856" at bounding box center [278, 107] width 228 height 28
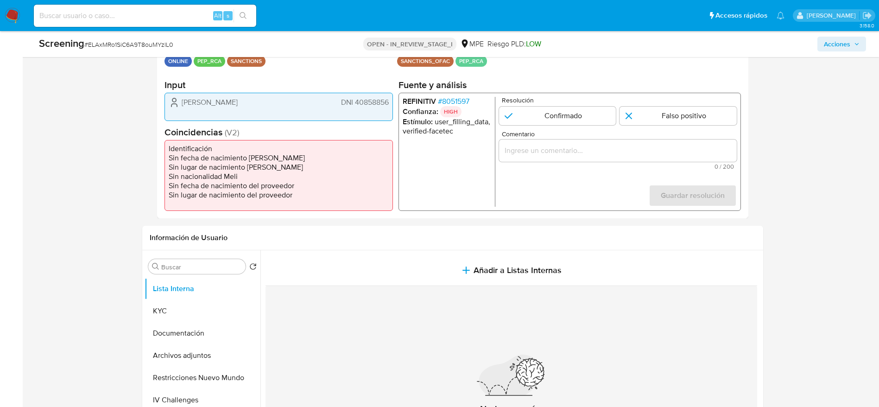
click at [441, 101] on span "# 8051597" at bounding box center [452, 101] width 31 height 9
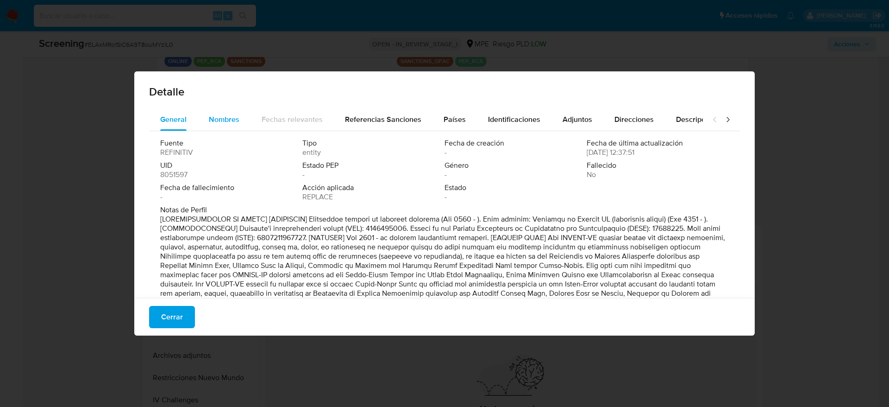
click at [230, 121] on span "Nombres" at bounding box center [224, 119] width 31 height 11
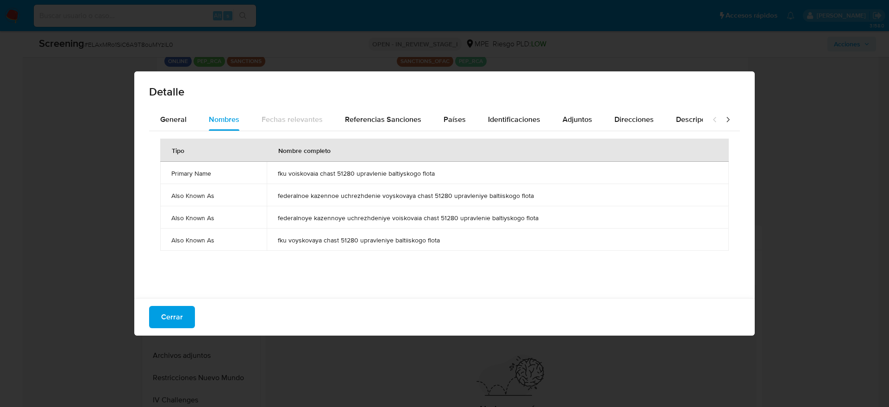
click at [350, 164] on td "fku voiskovaia chast 51280 upravlenie baltiyskogo flota" at bounding box center [498, 173] width 462 height 22
click at [350, 165] on td "fku voiskovaia chast 51280 upravlenie baltiyskogo flota" at bounding box center [498, 173] width 462 height 22
click at [468, 124] on button "Países" at bounding box center [455, 119] width 44 height 22
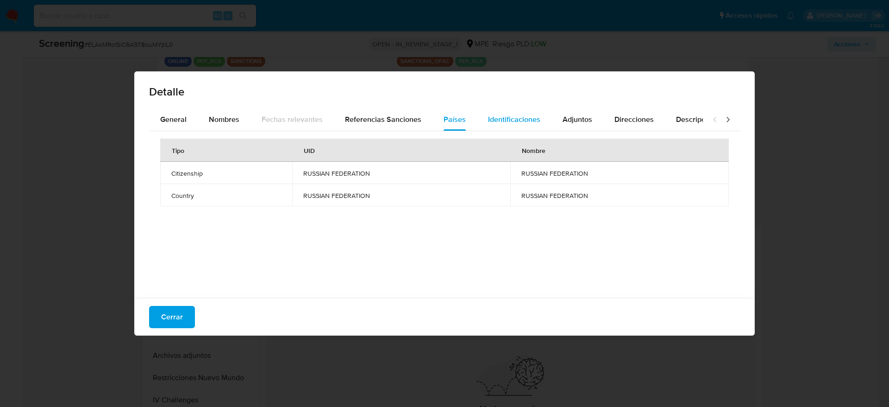
click at [500, 118] on span "Identificaciones" at bounding box center [514, 119] width 52 height 11
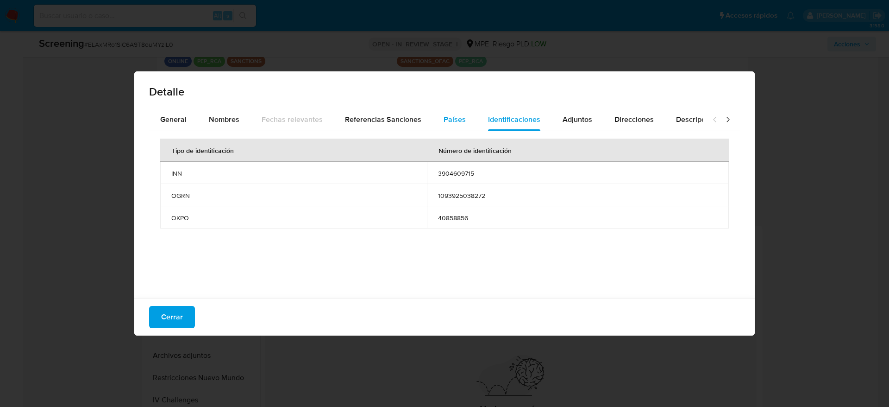
click at [461, 112] on button "Países" at bounding box center [455, 119] width 44 height 22
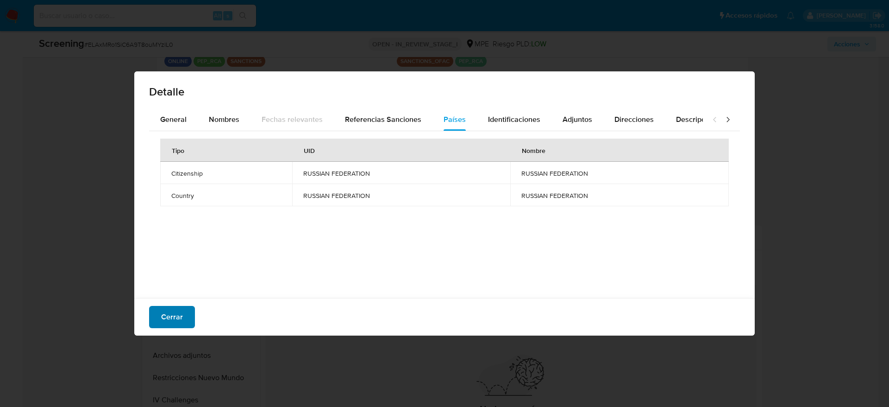
click at [176, 271] on span "Cerrar" at bounding box center [172, 317] width 22 height 20
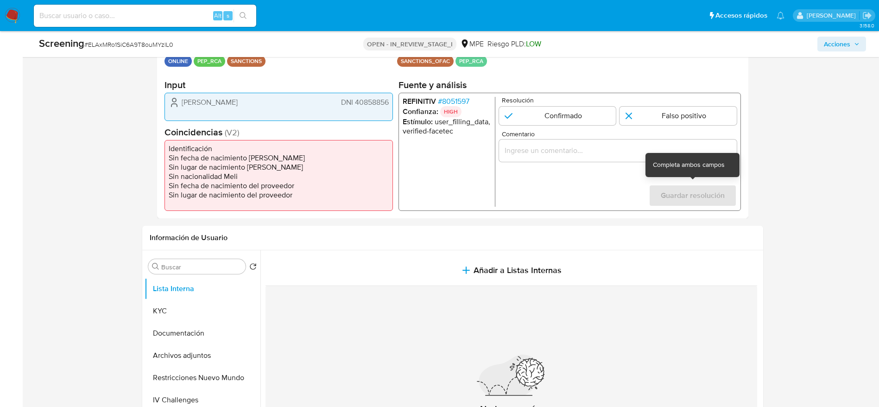
click at [585, 152] on input "Comentario" at bounding box center [617, 151] width 238 height 12
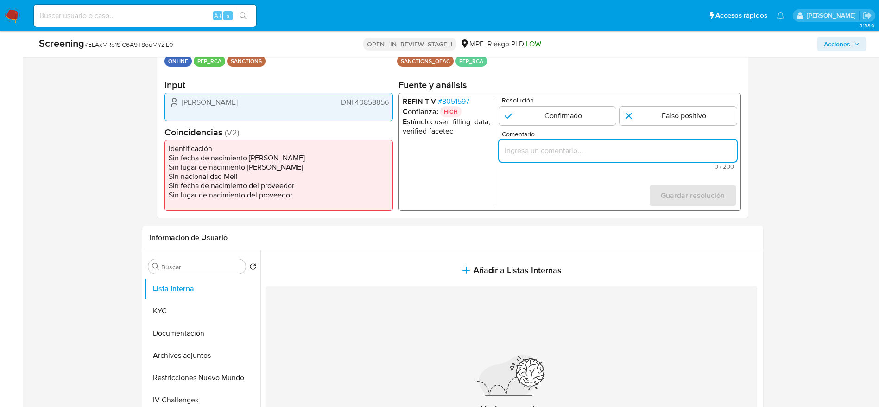
paste input "Compara al usuario Williams Granda DNI 40858856 con el sancionado "fku voiskova…"
type input "Compara al usuario Williams Granda DNI 40858856 con el sancionado "fku voiskova…"
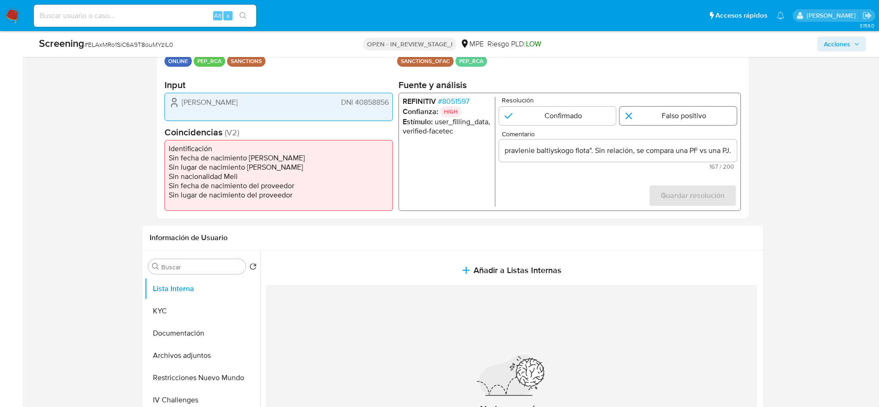
click at [585, 116] on input "1 de 1" at bounding box center [677, 116] width 117 height 19
radio input "true"
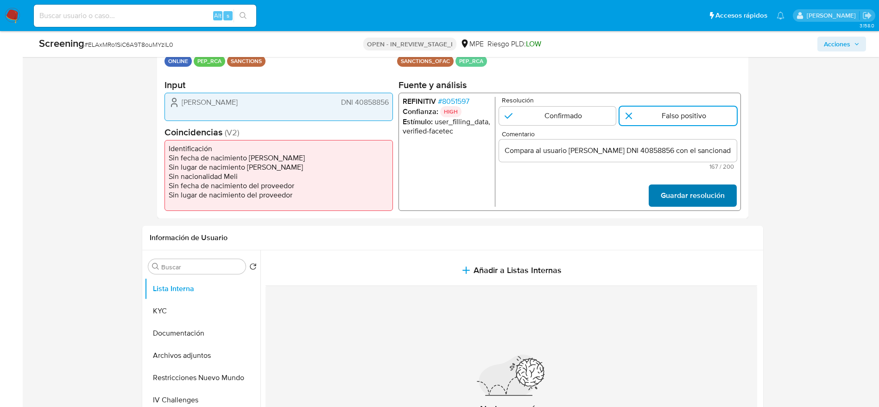
click at [585, 190] on span "Guardar resolución" at bounding box center [692, 195] width 64 height 20
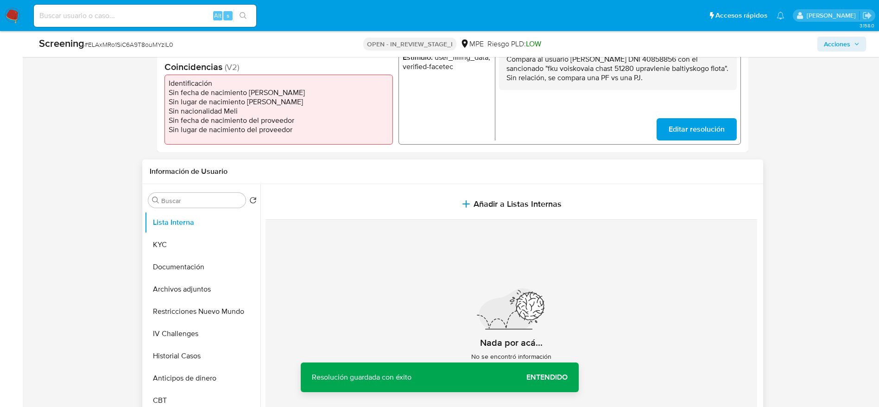
scroll to position [347, 0]
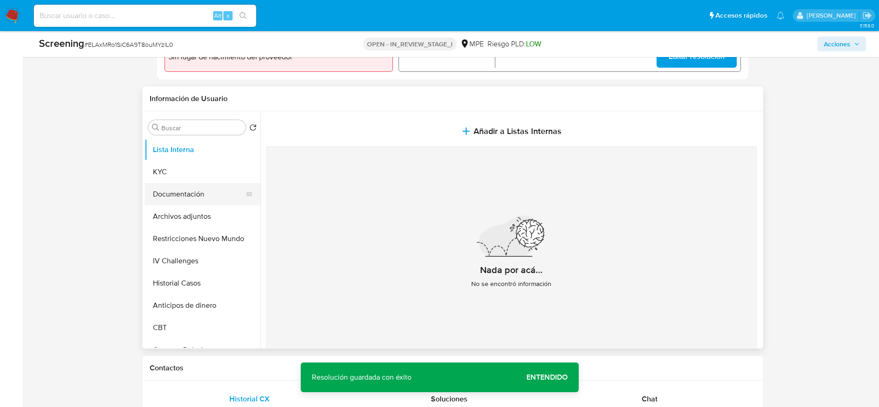
click at [186, 201] on button "Documentación" at bounding box center [199, 194] width 108 height 22
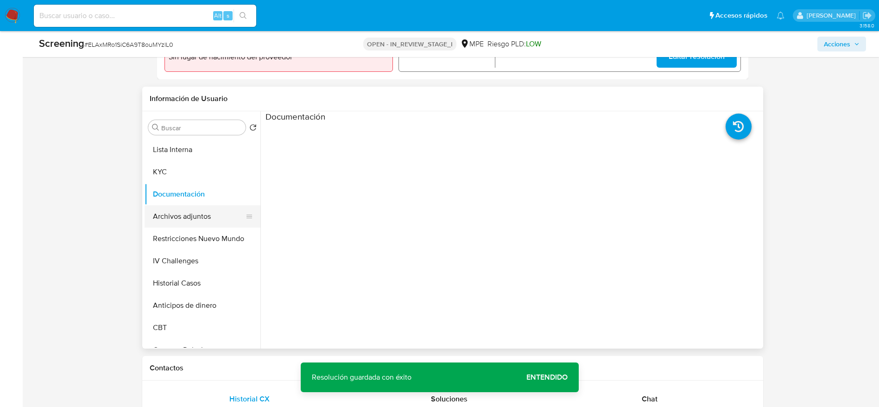
click at [180, 220] on button "Archivos adjuntos" at bounding box center [199, 216] width 108 height 22
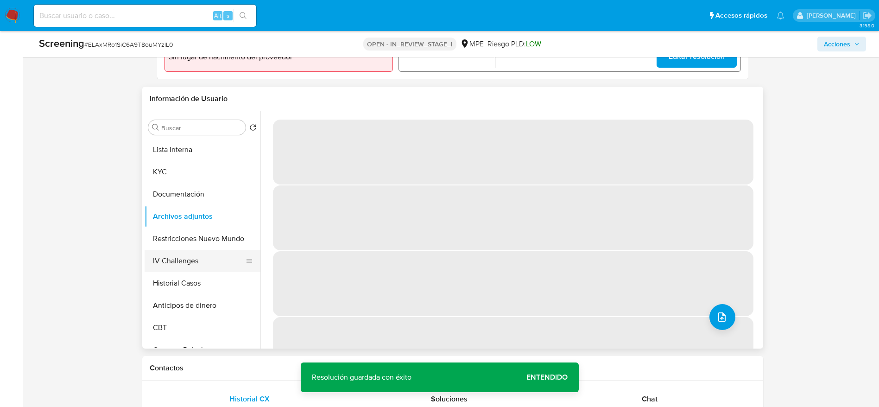
click at [192, 259] on button "IV Challenges" at bounding box center [199, 261] width 108 height 22
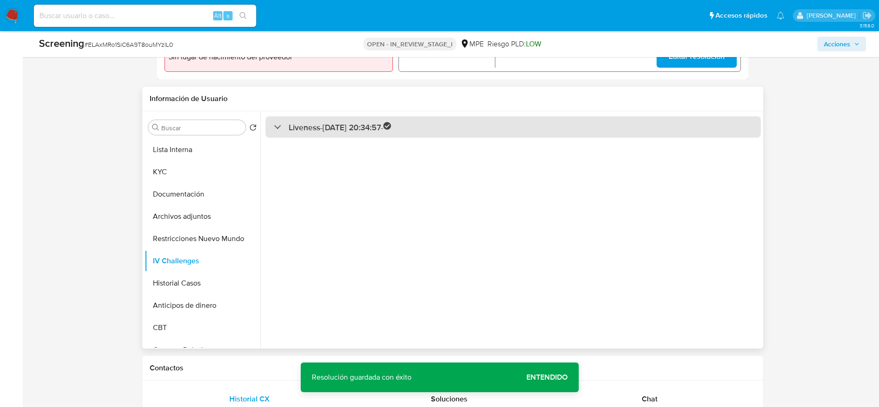
click at [318, 136] on div "Liveness - 26/05/2024 20:34:57 -" at bounding box center [512, 127] width 495 height 22
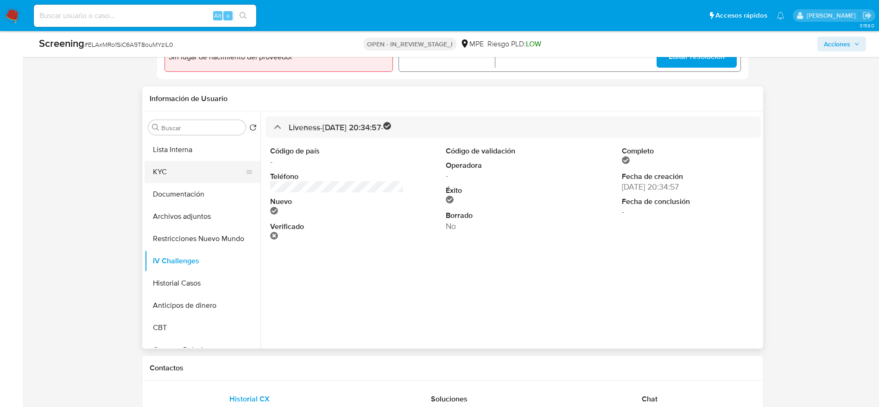
click at [196, 172] on button "KYC" at bounding box center [199, 172] width 108 height 22
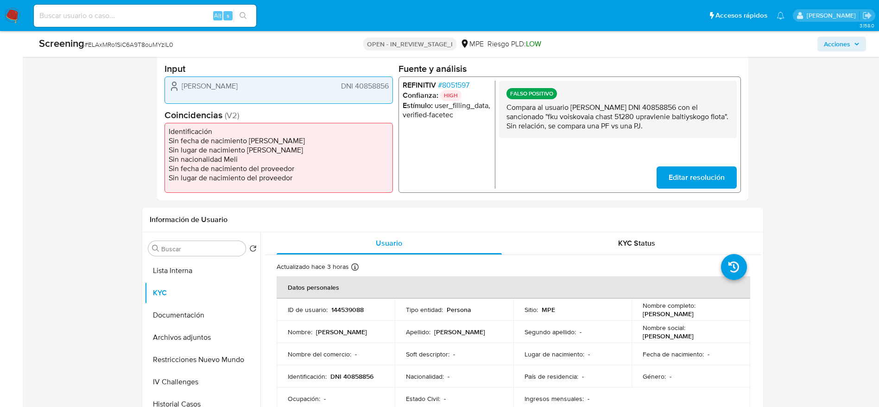
scroll to position [208, 0]
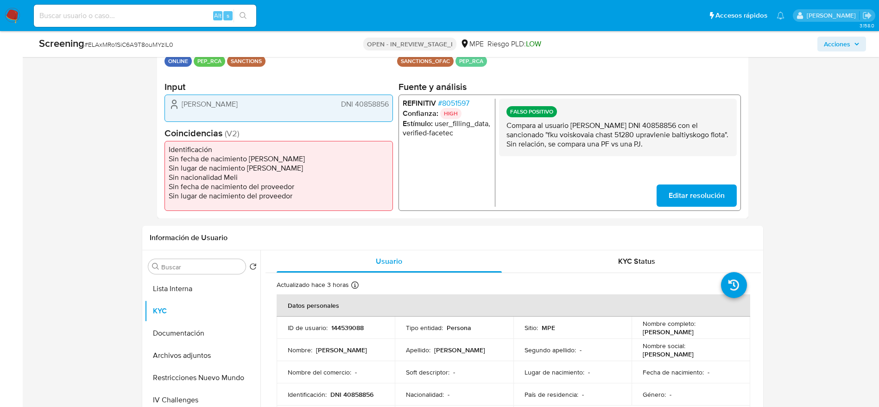
click at [369, 99] on span "DNI 40858856" at bounding box center [364, 103] width 48 height 9
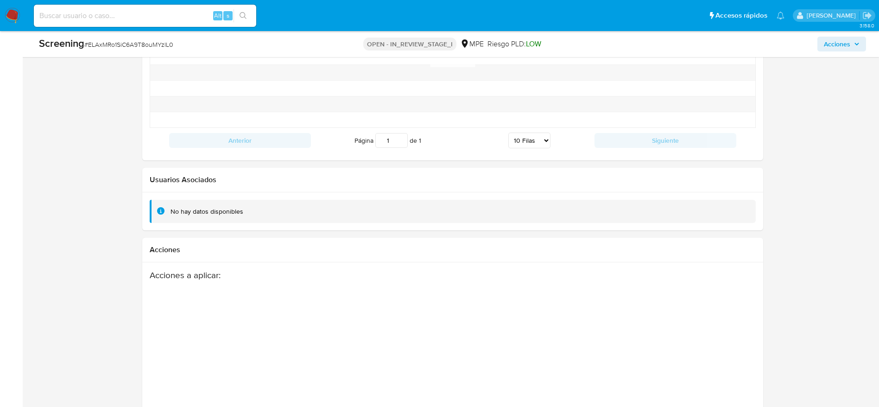
scroll to position [1370, 0]
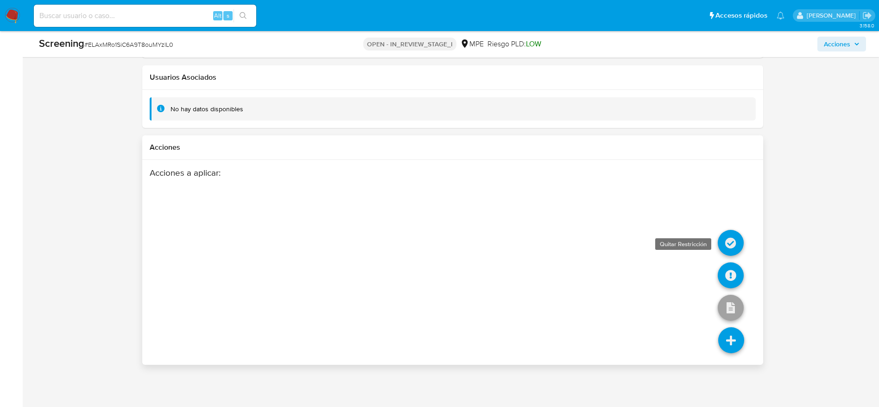
click at [585, 240] on icon at bounding box center [730, 243] width 26 height 26
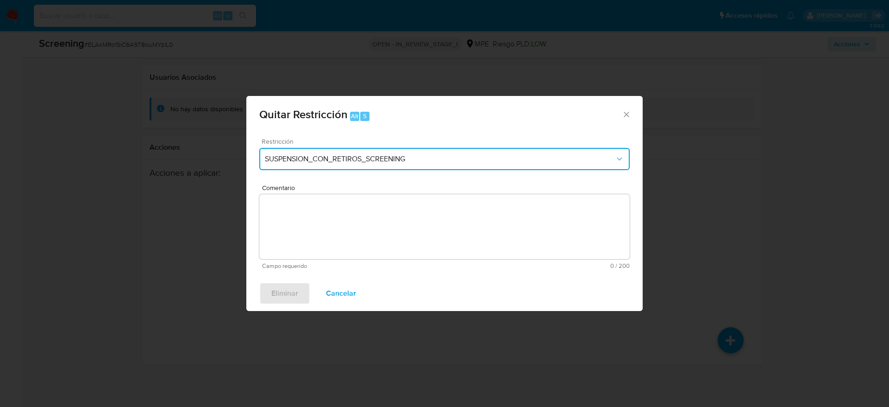
click at [334, 162] on span "SUSPENSION_CON_RETIROS_SCREENING" at bounding box center [440, 158] width 350 height 9
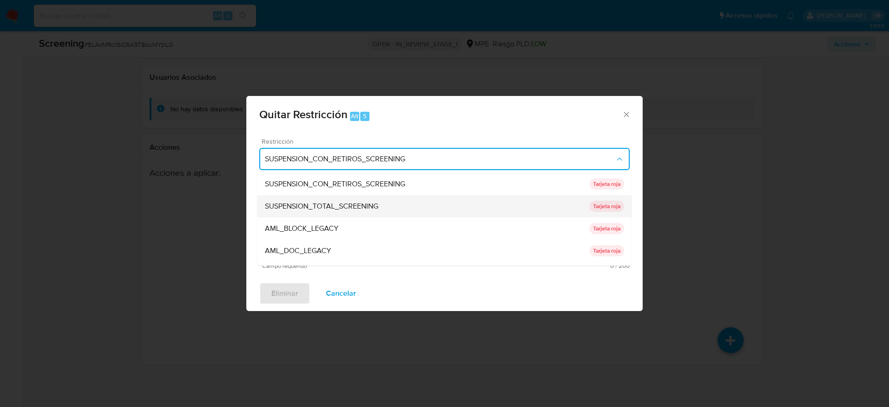
click at [334, 207] on span "SUSPENSION_TOTAL_SCREENING" at bounding box center [321, 205] width 113 height 9
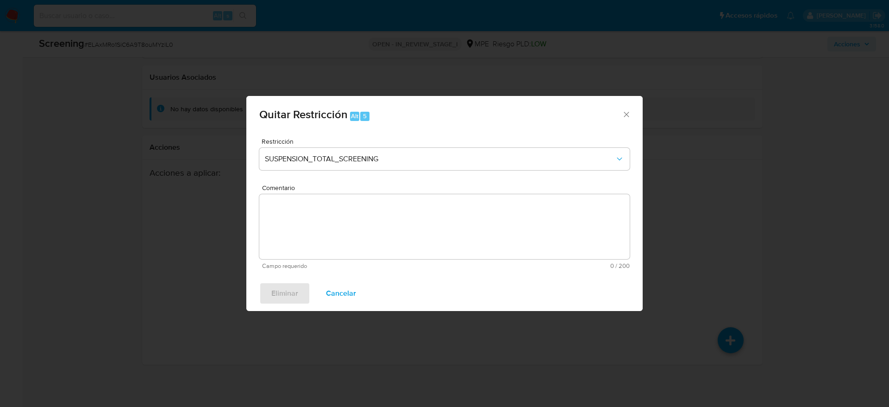
click at [384, 209] on textarea "Comentario" at bounding box center [444, 226] width 371 height 65
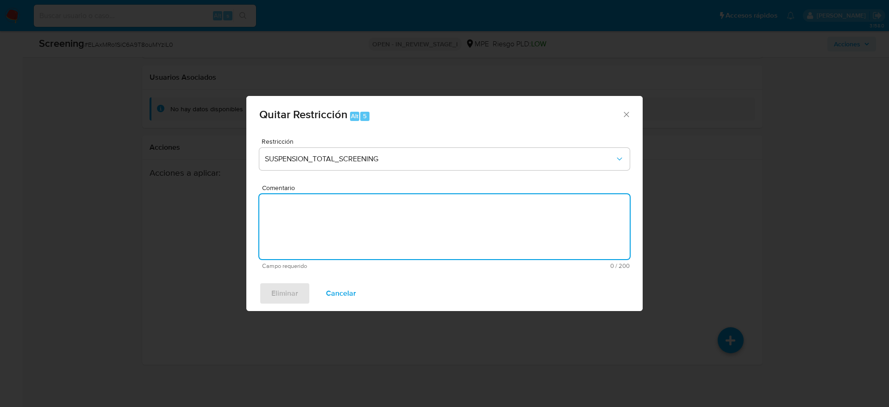
paste textarea "" Falso positivo. Caso generado por el UPDATES_SCREENING SANCTIONS. Compara al …"
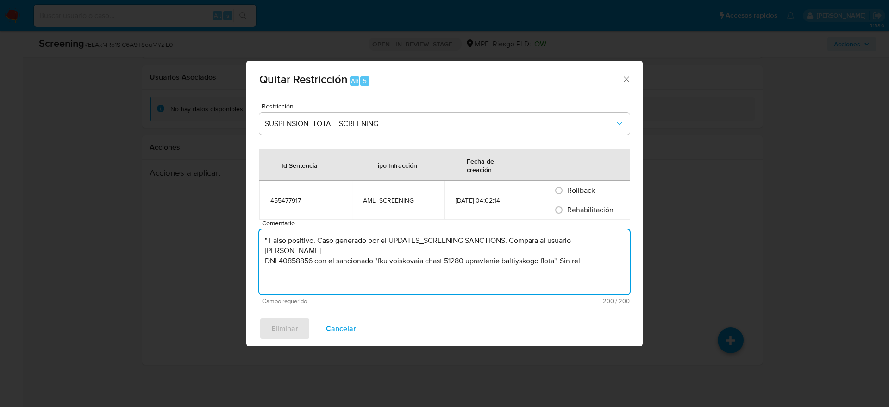
drag, startPoint x: 597, startPoint y: 266, endPoint x: 141, endPoint y: 213, distance: 458.9
click at [141, 213] on div "Quitar Restricción Alt 5 Restricción SUSPENSION_TOTAL_SCREENING Id Sentencia Ti…" at bounding box center [444, 203] width 889 height 407
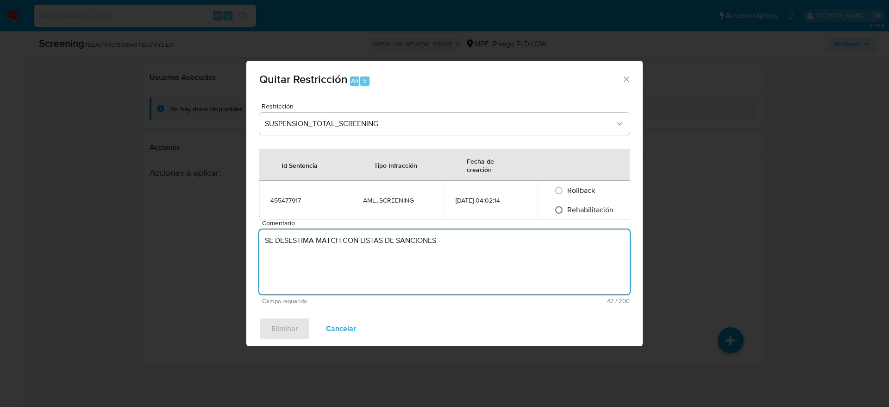
type textarea "SE DESESTIMA MATCH CON LISTAS DE SANCIONES"
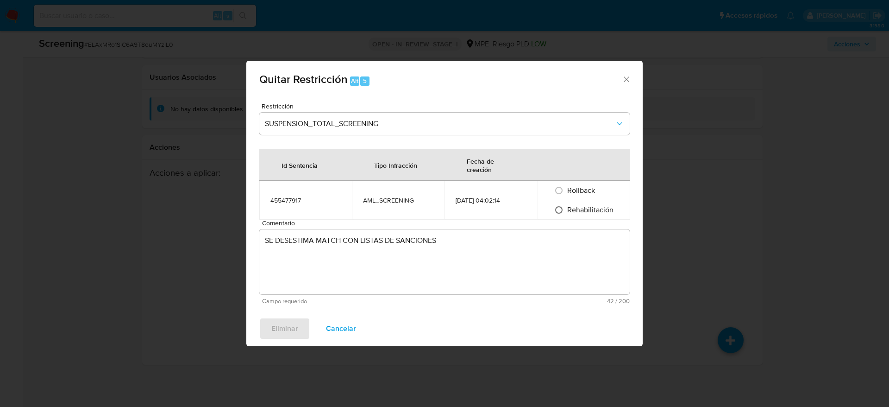
click at [563, 215] on input "Rehabilitación" at bounding box center [559, 209] width 15 height 15
radio input "true"
click at [283, 271] on span "Eliminar" at bounding box center [284, 328] width 27 height 20
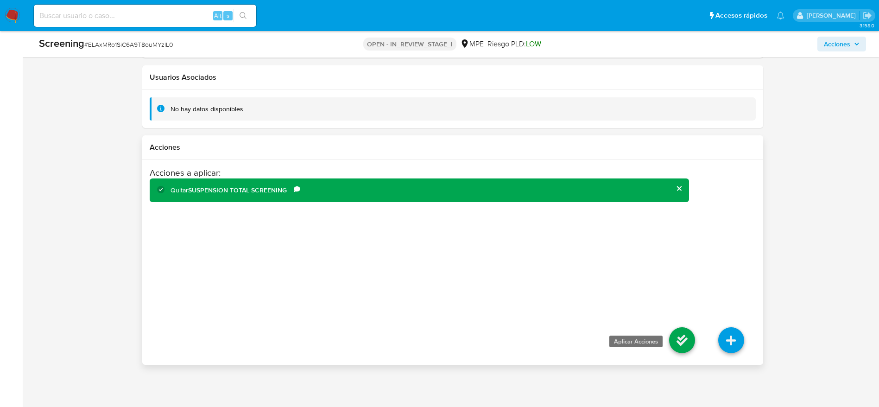
click at [585, 271] on icon at bounding box center [682, 340] width 26 height 26
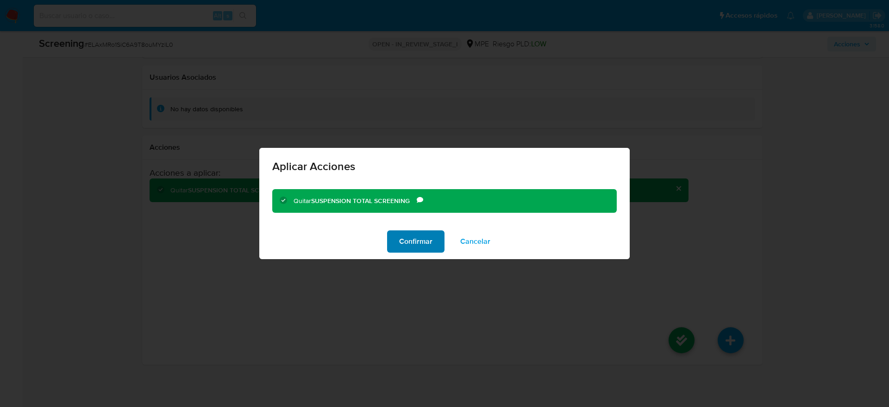
click at [394, 238] on button "Confirmar" at bounding box center [415, 241] width 57 height 22
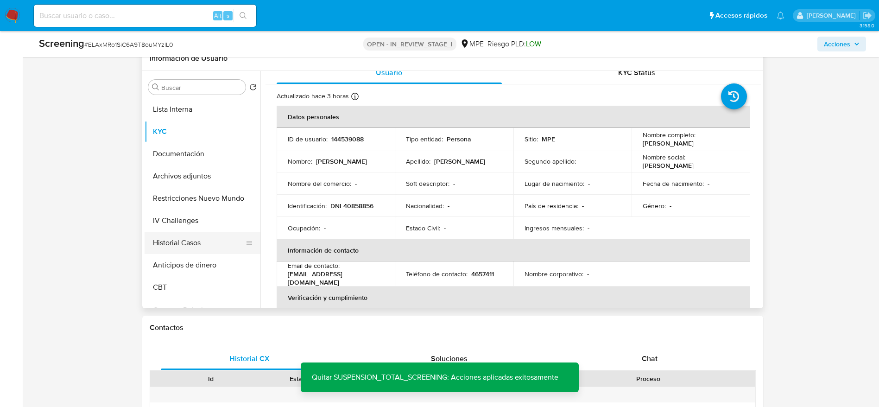
scroll to position [467, 0]
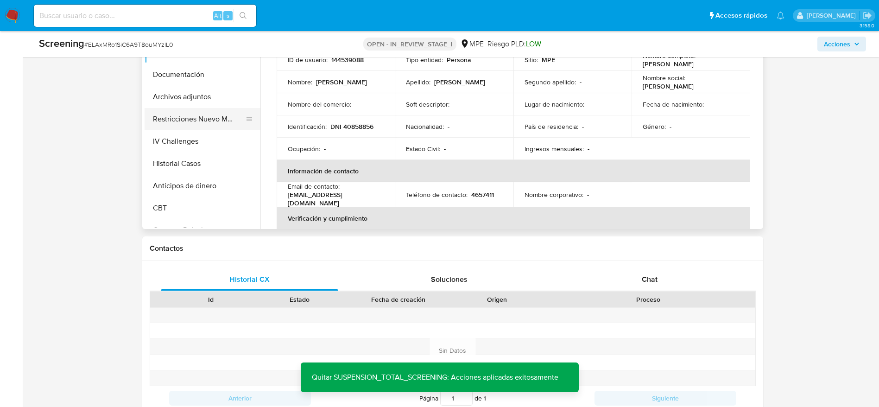
click at [182, 112] on button "Restricciones Nuevo Mundo" at bounding box center [199, 119] width 108 height 22
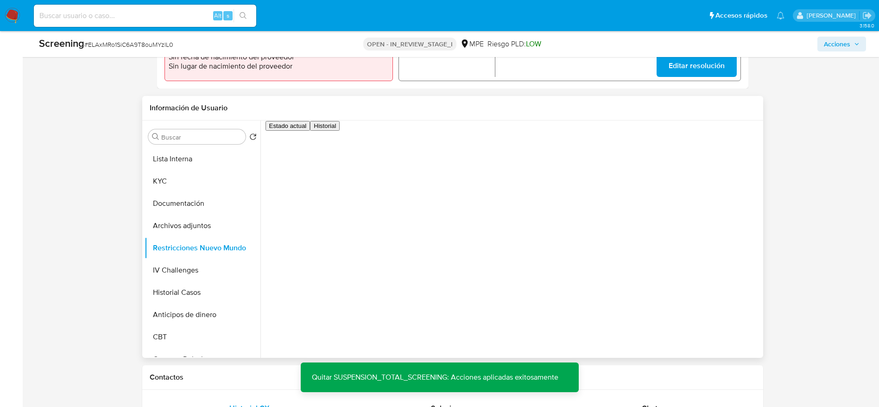
scroll to position [258, 0]
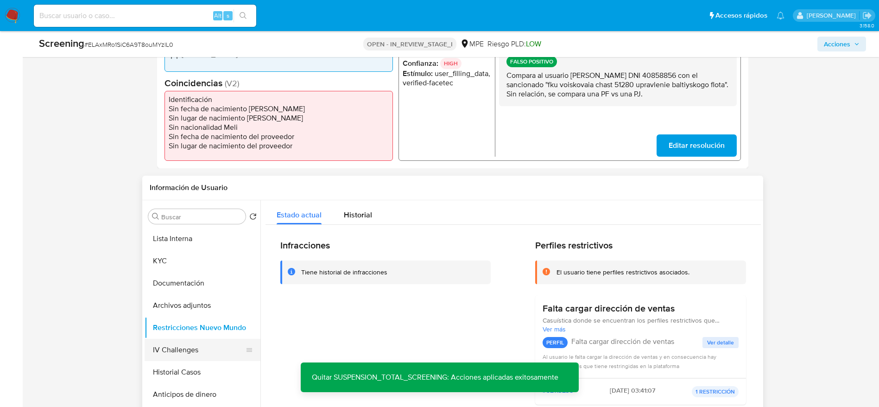
click at [214, 271] on button "IV Challenges" at bounding box center [199, 350] width 108 height 22
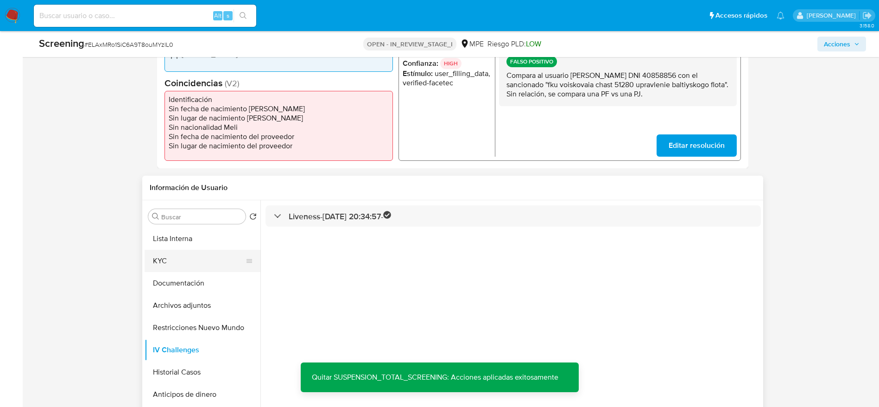
click at [150, 253] on button "KYC" at bounding box center [199, 261] width 108 height 22
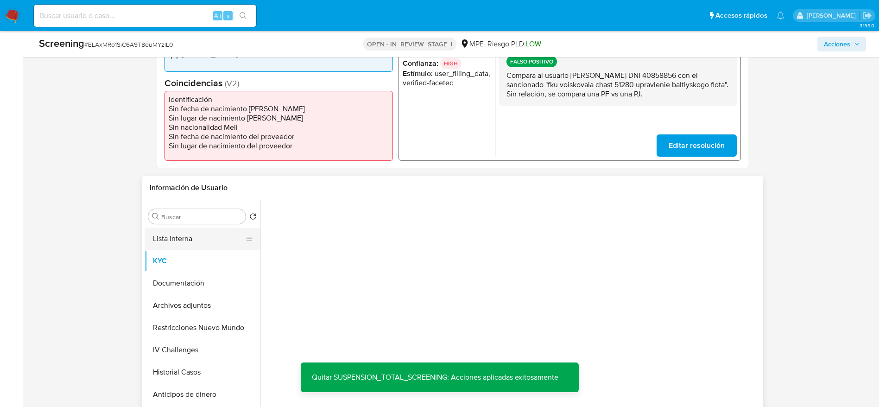
drag, startPoint x: 180, startPoint y: 241, endPoint x: 187, endPoint y: 237, distance: 8.1
click at [180, 240] on button "Lista Interna" at bounding box center [199, 238] width 108 height 22
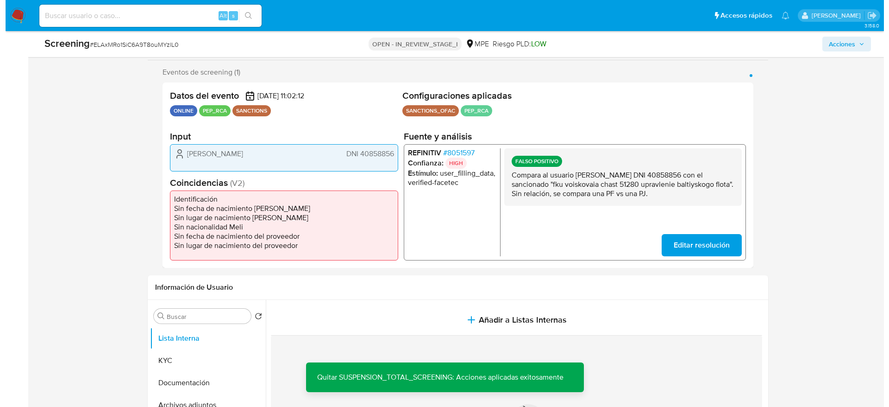
scroll to position [189, 0]
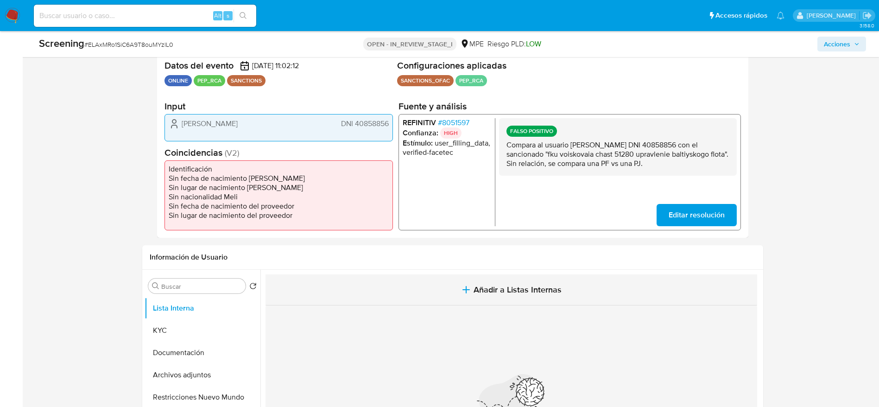
click at [484, 271] on span "Añadir a Listas Internas" at bounding box center [517, 289] width 88 height 10
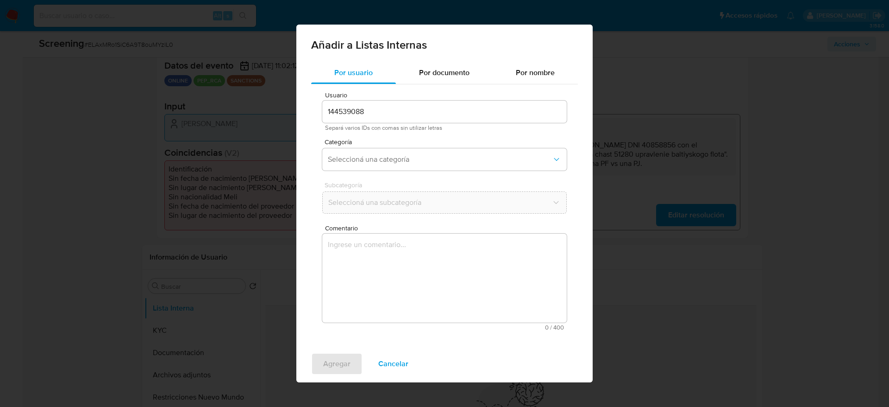
click at [484, 271] on textarea "Comentario" at bounding box center [444, 277] width 245 height 89
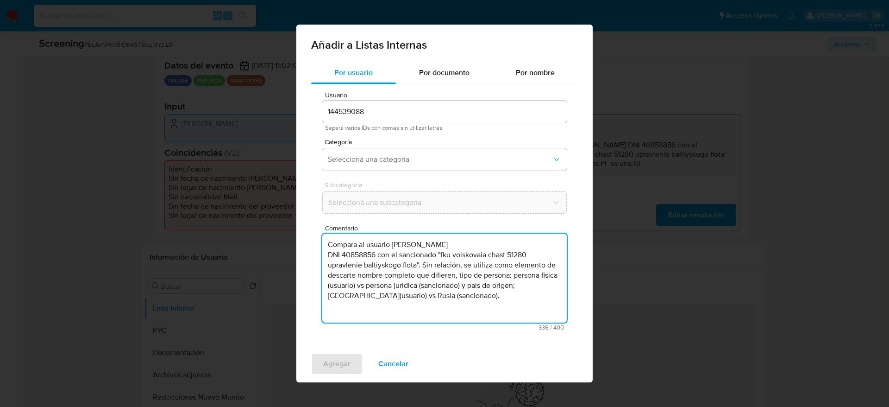
type textarea "Compara al usuario [PERSON_NAME] DNI 40858856 con el sancionado "fku voiskovaia…"
click at [403, 143] on span "Categoría" at bounding box center [447, 141] width 245 height 6
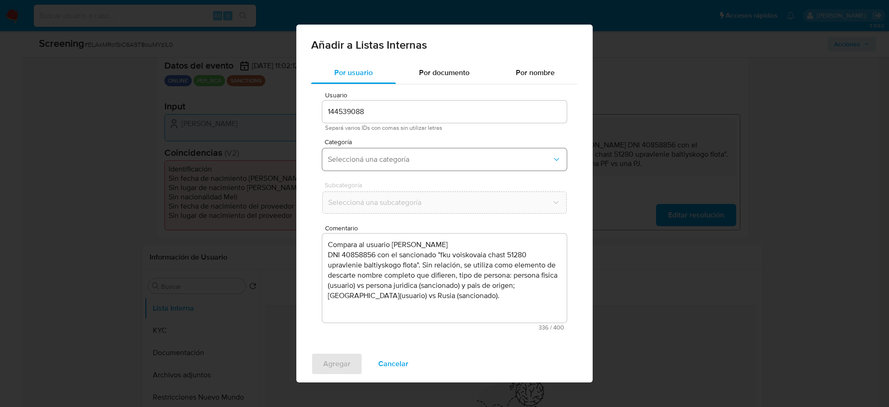
click at [402, 157] on span "Seleccioná una categoría" at bounding box center [440, 159] width 224 height 9
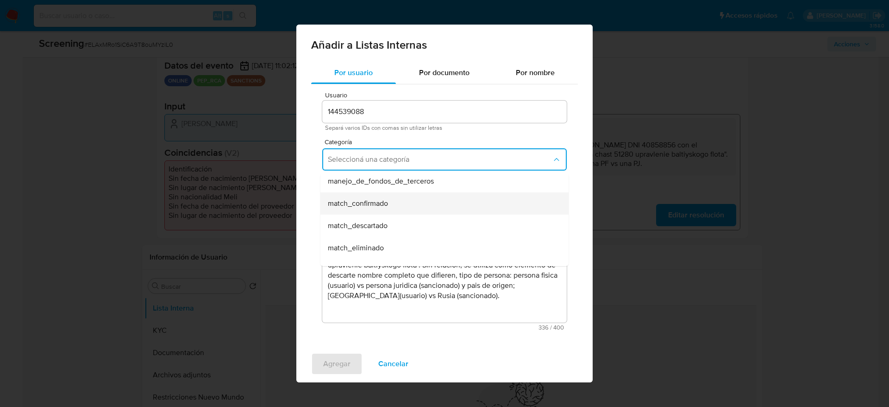
scroll to position [69, 0]
click at [392, 212] on div "match_descartado" at bounding box center [442, 204] width 228 height 22
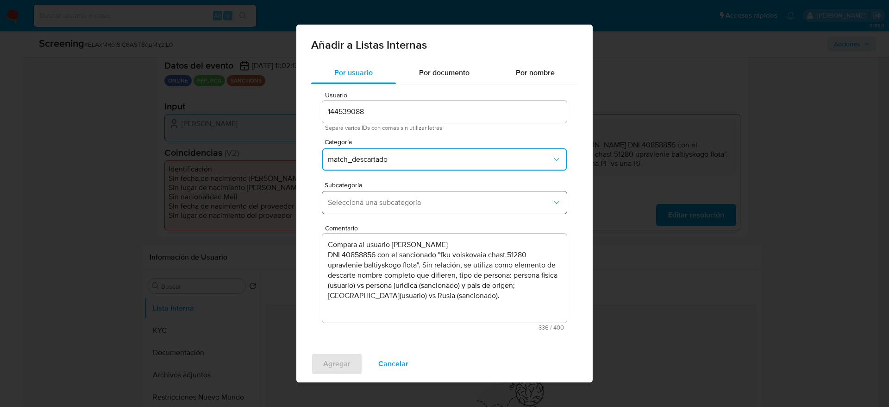
click at [392, 212] on button "Seleccioná una subcategoría" at bounding box center [444, 202] width 245 height 22
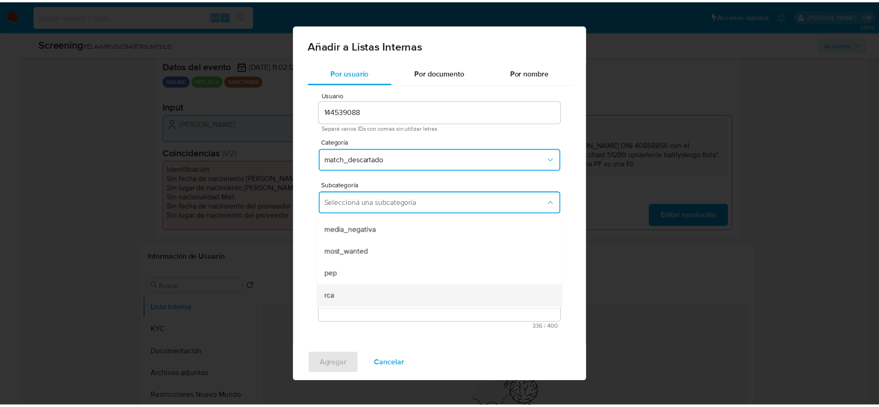
scroll to position [63, 0]
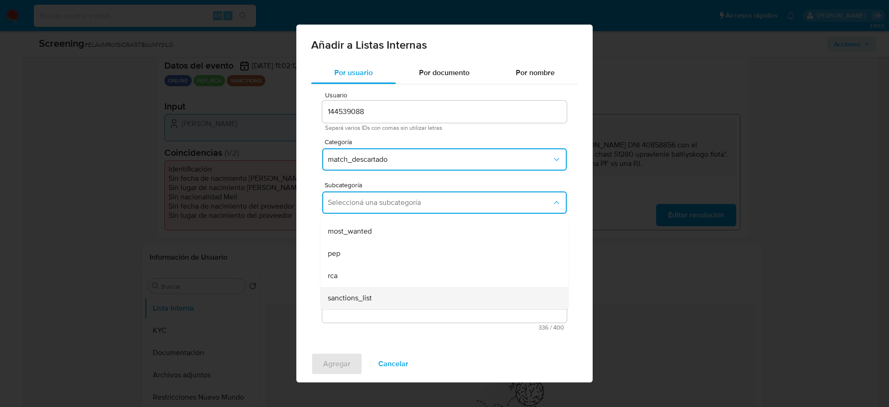
click at [362, 271] on span "sanctions_list" at bounding box center [350, 297] width 44 height 9
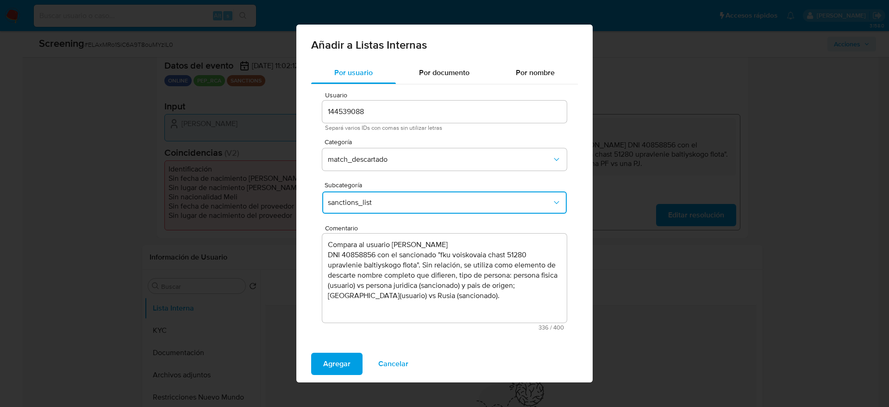
click at [345, 271] on div "Agregar Cancelar" at bounding box center [444, 363] width 296 height 37
click at [345, 271] on span "Agregar" at bounding box center [336, 363] width 27 height 20
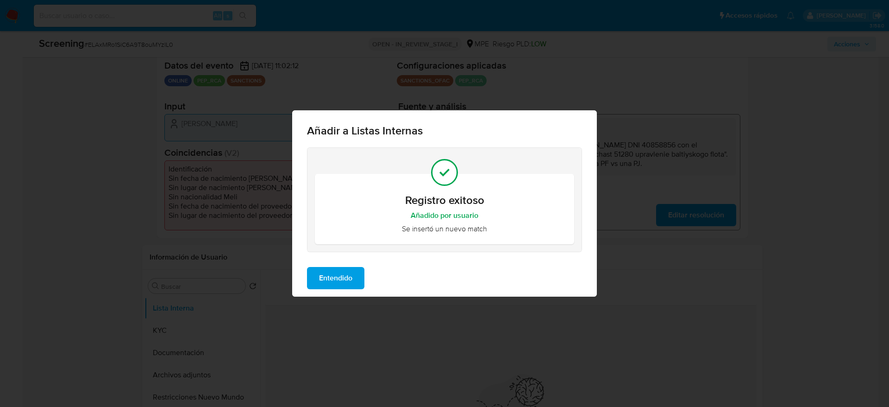
click at [358, 264] on div "Entendido" at bounding box center [444, 277] width 305 height 37
click at [357, 268] on button "Entendido" at bounding box center [335, 278] width 57 height 22
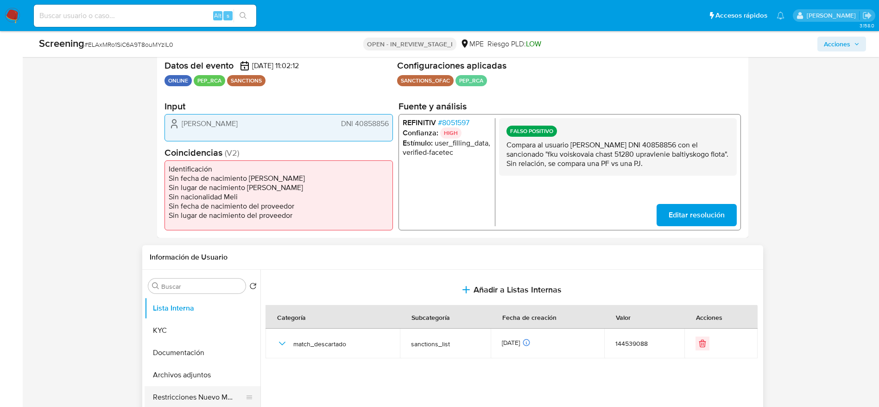
click at [182, 271] on button "Restricciones Nuevo Mundo" at bounding box center [199, 397] width 108 height 22
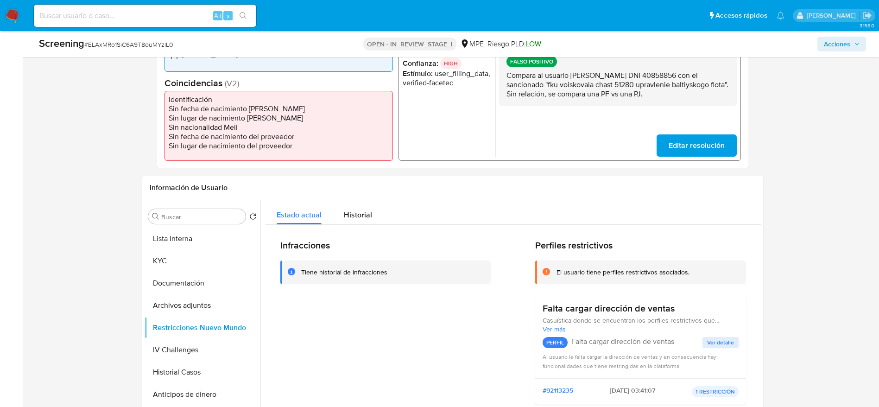
scroll to position [0, 0]
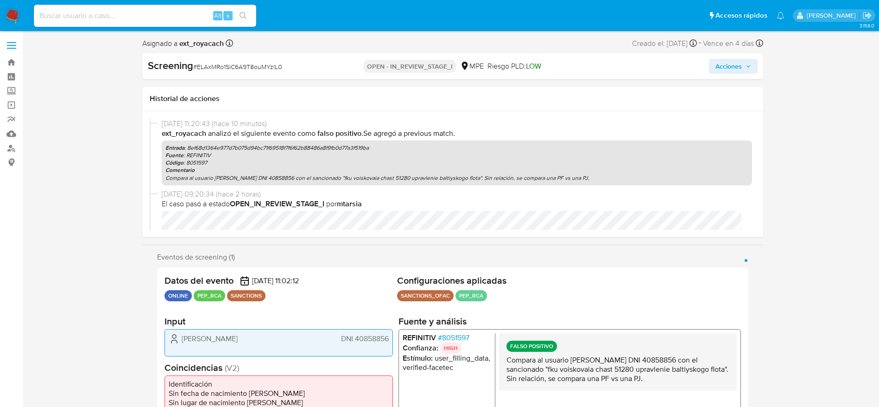
click at [585, 70] on span "Acciones" at bounding box center [733, 66] width 36 height 13
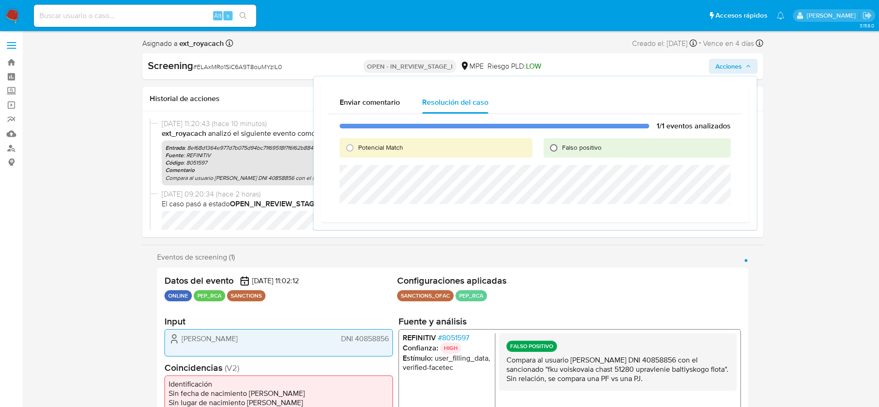
click at [558, 151] on input "Falso positivo" at bounding box center [553, 147] width 15 height 15
radio input "true"
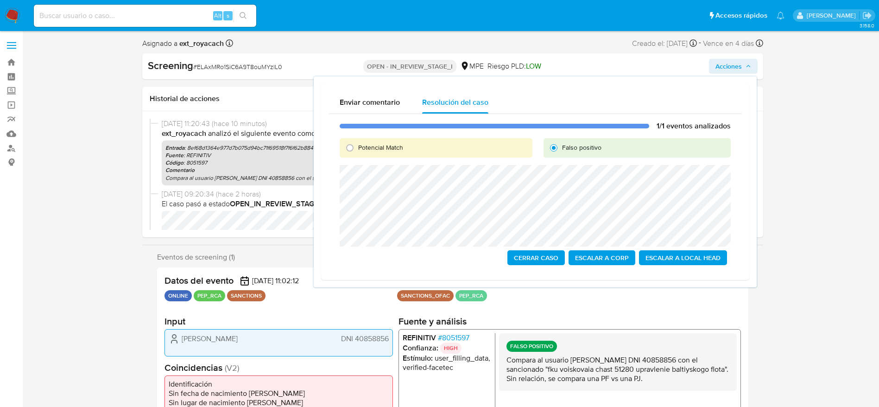
click at [537, 251] on span "Cerrar Caso" at bounding box center [536, 257] width 44 height 13
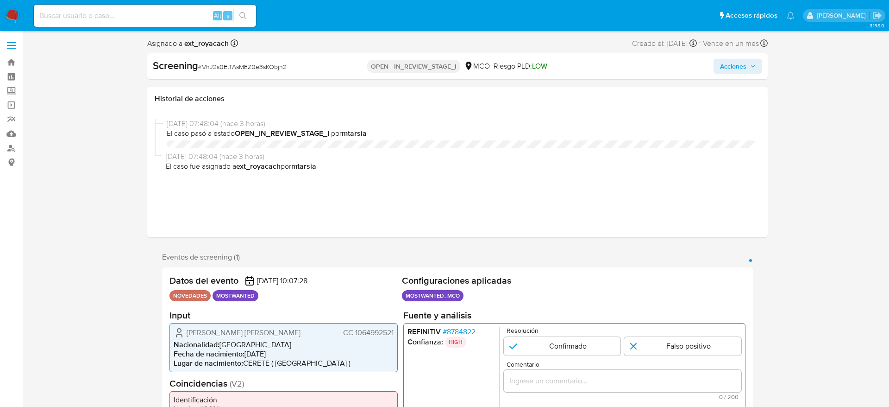
select select "10"
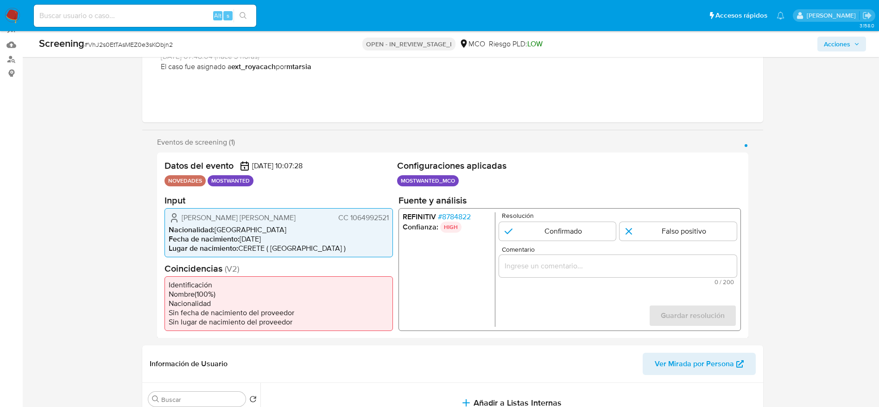
scroll to position [139, 0]
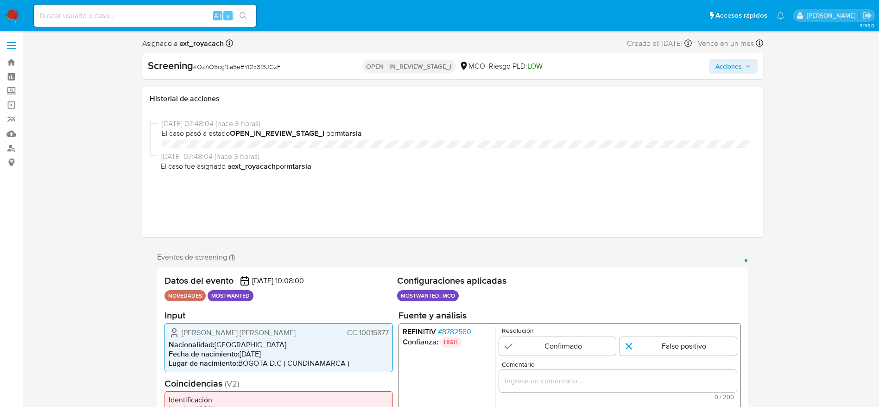
select select "10"
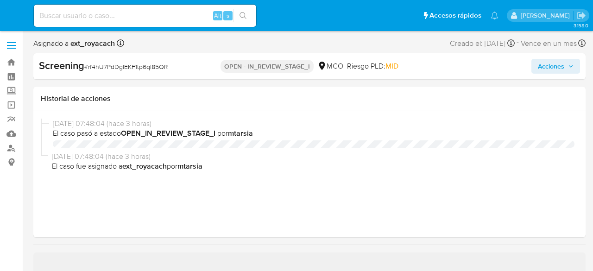
select select "10"
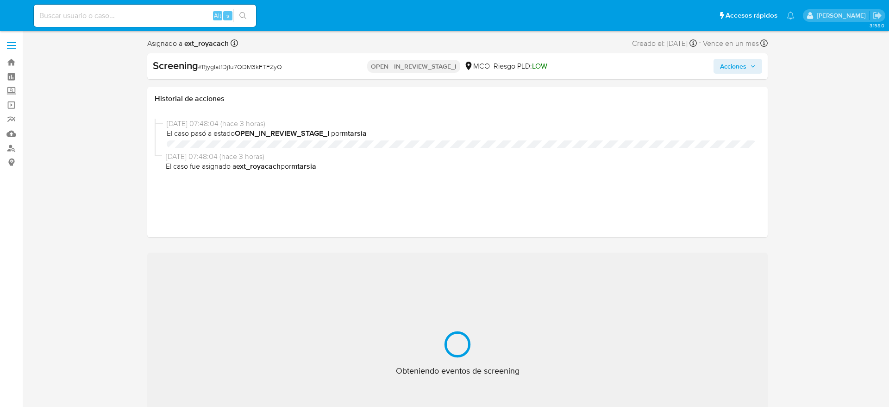
select select "10"
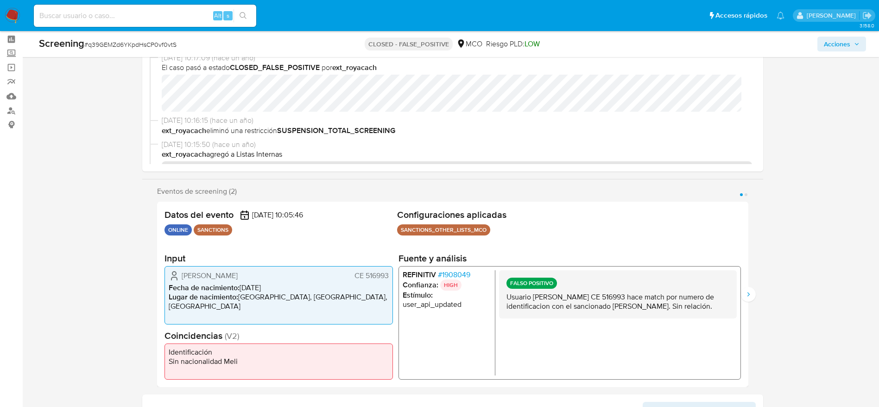
scroll to position [69, 0]
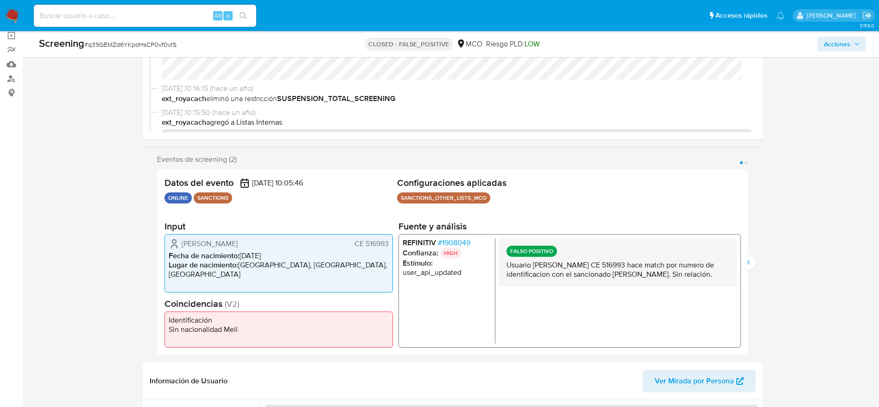
click at [608, 279] on p "Usuario [PERSON_NAME] CE 516993 hace match por numero de identificacion con el …" at bounding box center [617, 269] width 223 height 19
select select "10"
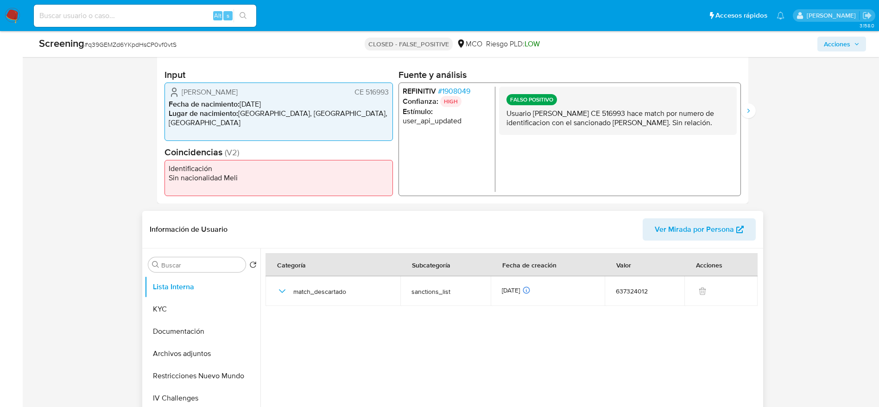
scroll to position [278, 0]
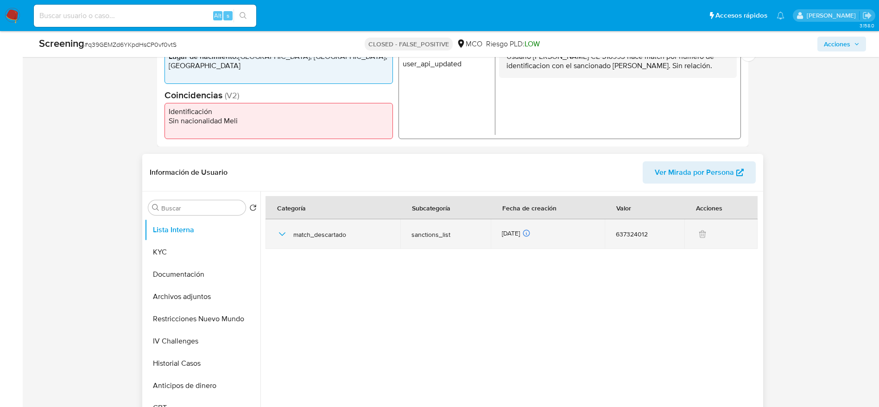
click at [272, 232] on td "match_descartado" at bounding box center [332, 234] width 135 height 30
drag, startPoint x: 295, startPoint y: 231, endPoint x: 289, endPoint y: 233, distance: 5.4
click at [296, 231] on span "match_descartado" at bounding box center [341, 234] width 96 height 8
drag, startPoint x: 286, startPoint y: 232, endPoint x: 306, endPoint y: 240, distance: 21.6
click at [283, 237] on icon "button" at bounding box center [282, 233] width 11 height 11
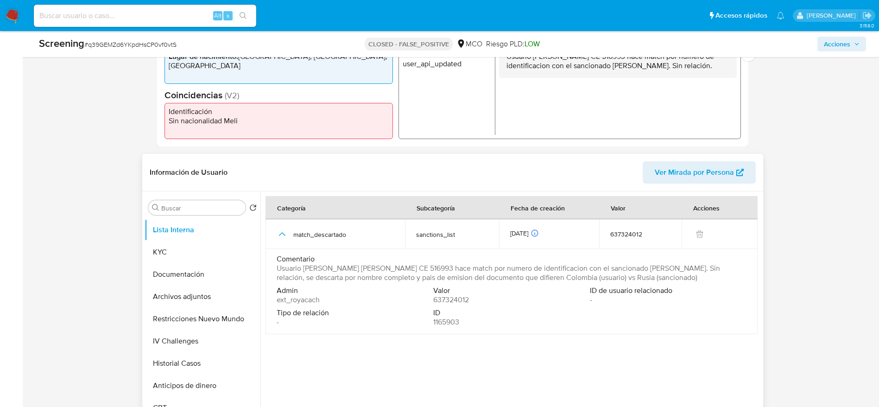
click at [397, 278] on span "Usuario [PERSON_NAME] [PERSON_NAME] CE 516993 hace match por numero de identifi…" at bounding box center [511, 273] width 468 height 19
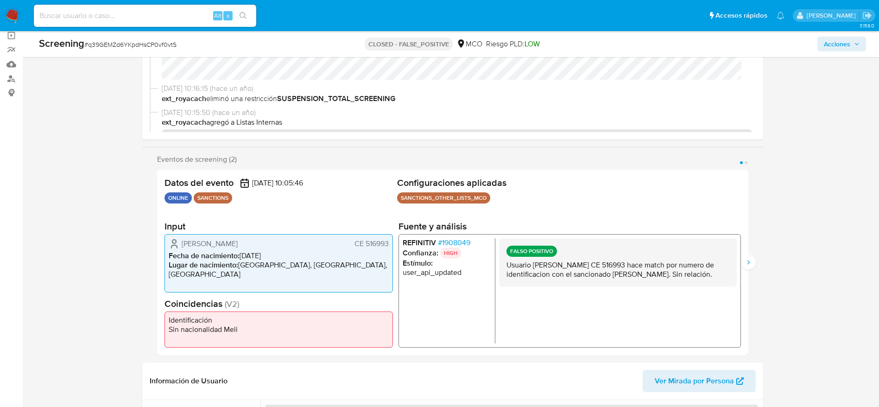
scroll to position [0, 0]
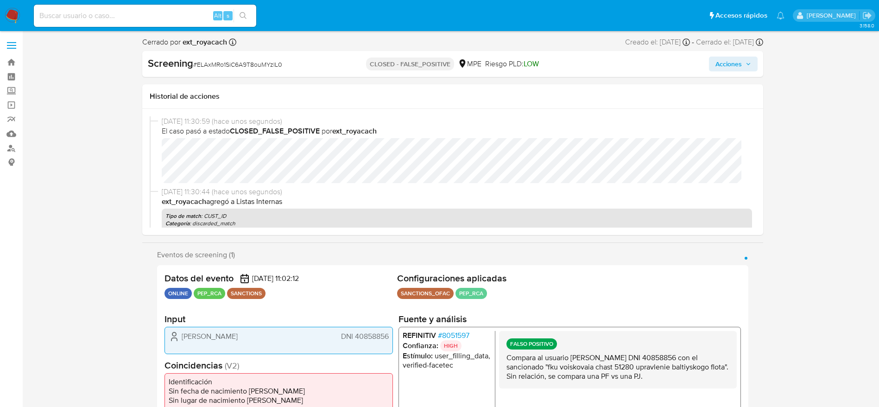
select select "10"
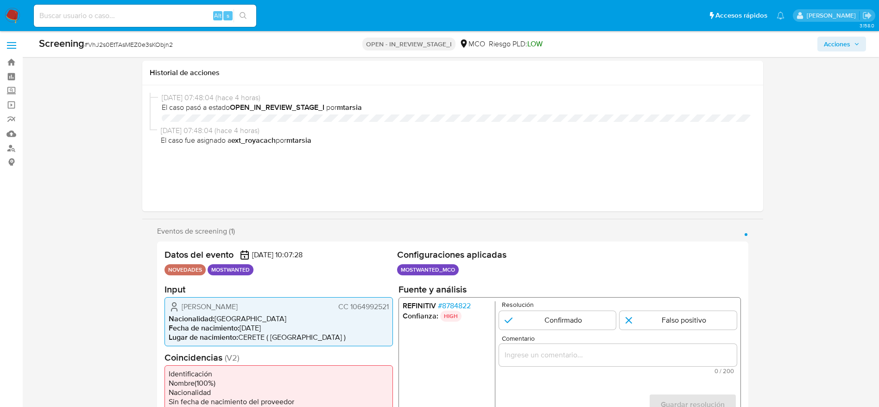
select select "10"
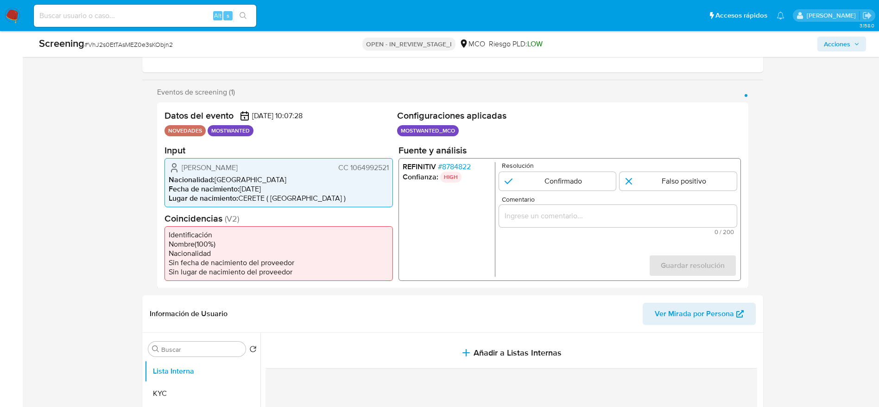
scroll to position [139, 0]
click at [390, 165] on div "[PERSON_NAME] CC 1064992521 Nacionalidad : [DEMOGRAPHIC_DATA] Fecha de nacimien…" at bounding box center [278, 181] width 228 height 49
click at [219, 176] on li "Nacionalidad : [DEMOGRAPHIC_DATA]" at bounding box center [279, 179] width 220 height 9
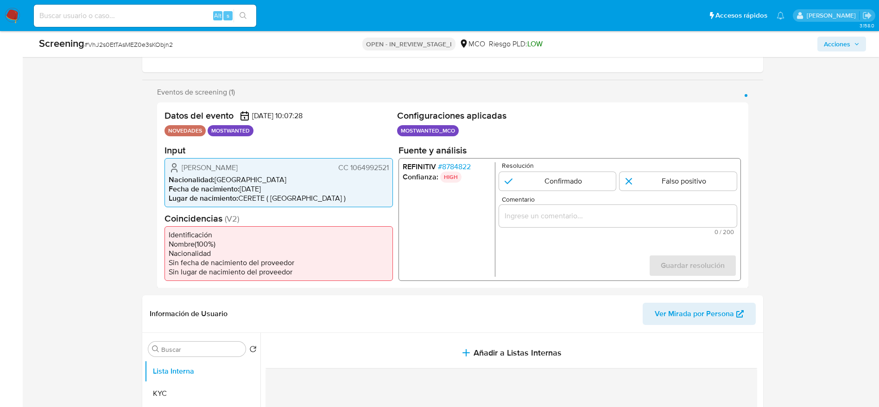
click at [219, 165] on span "[PERSON_NAME]" at bounding box center [210, 167] width 56 height 9
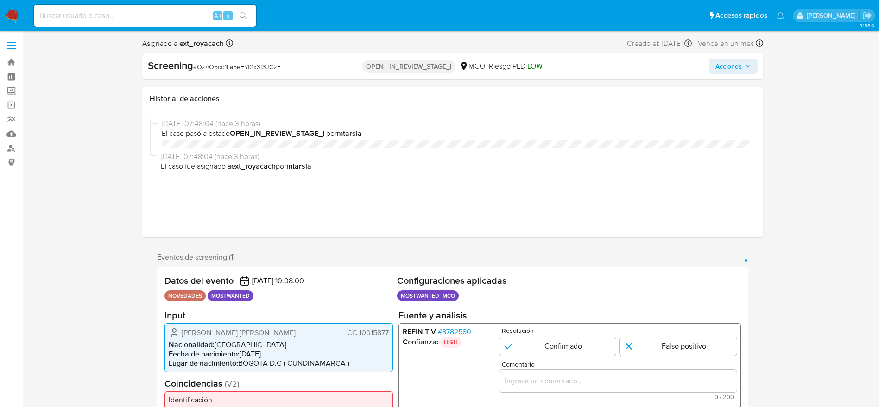
select select "10"
click at [230, 327] on span "[PERSON_NAME] [PERSON_NAME]" at bounding box center [239, 331] width 114 height 9
